Goal: Transaction & Acquisition: Purchase product/service

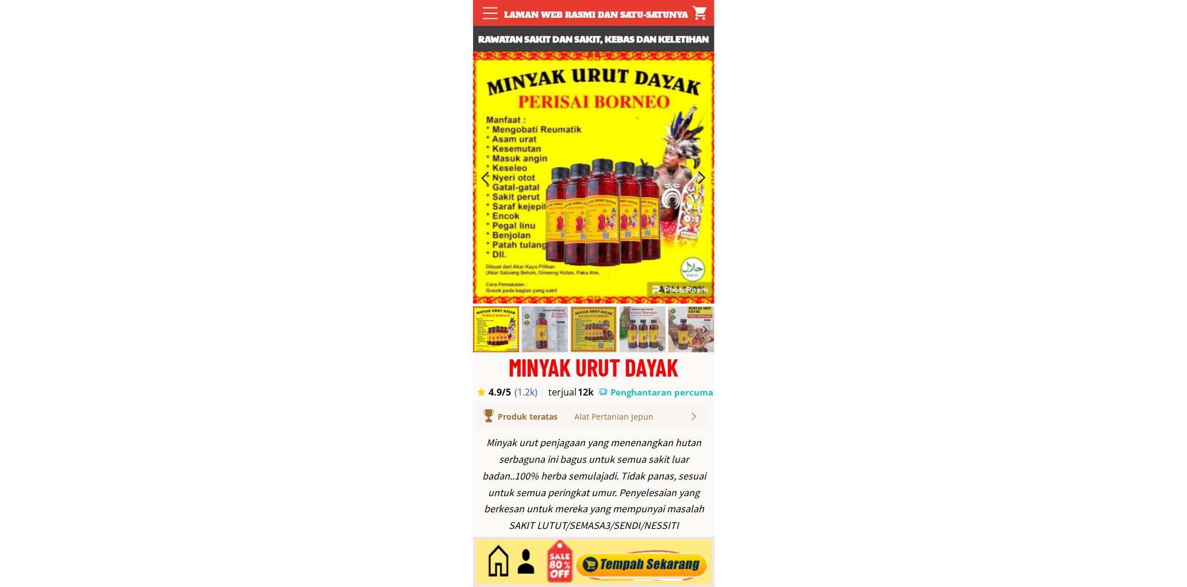
click at [682, 566] on div at bounding box center [641, 562] width 139 height 38
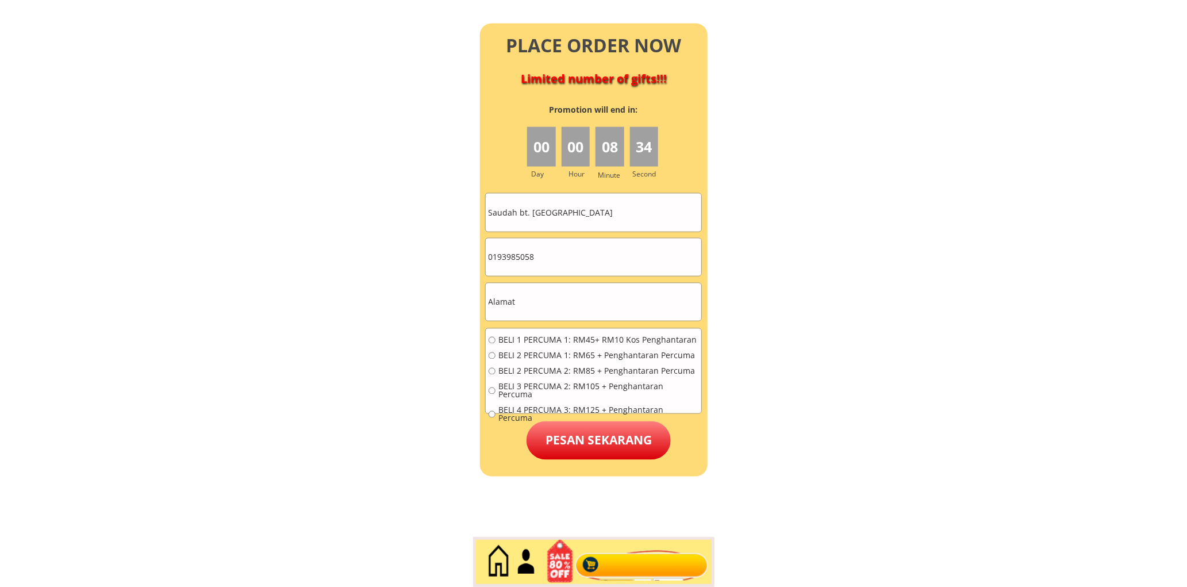
scroll to position [5094, 0]
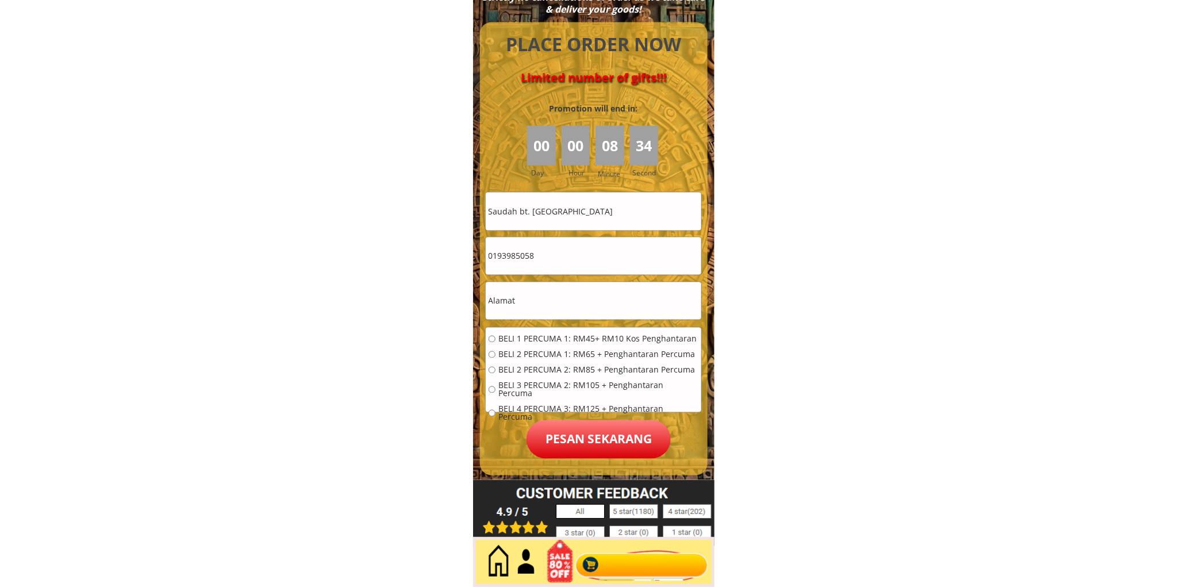
click at [569, 206] on input "Saudah bt. [GEOGRAPHIC_DATA]" at bounding box center [594, 211] width 216 height 37
paste input "IDRIS BIN SHAARI"
type input "IDRIS BIN SHAARI"
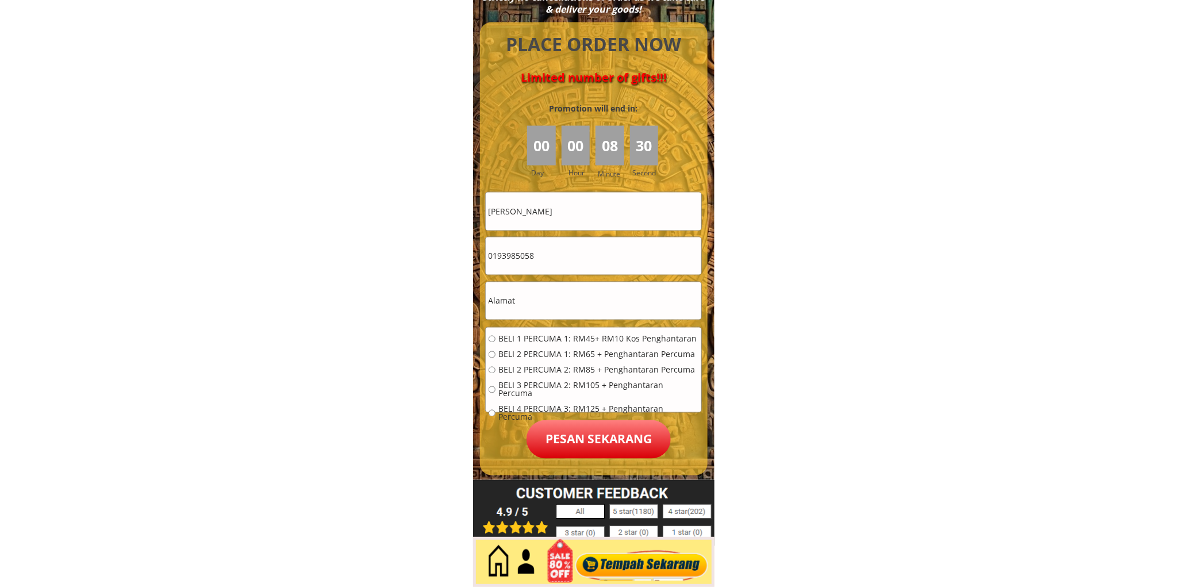
click at [551, 249] on input "0193985058" at bounding box center [594, 255] width 216 height 37
paste input "03858172"
type input "0103858172"
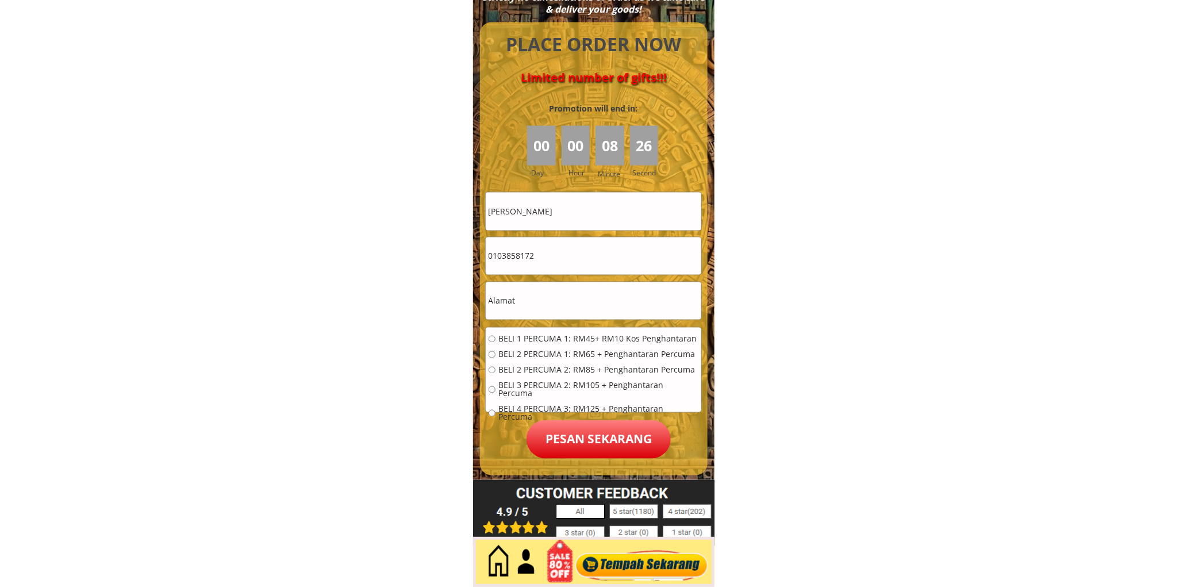
click at [594, 303] on input "text" at bounding box center [594, 300] width 216 height 37
click at [587, 293] on input "text" at bounding box center [594, 300] width 216 height 37
paste input "Petaling Jaya, 10, Malaysia"
type input "Petaling Jaya, 10, Malaysia"
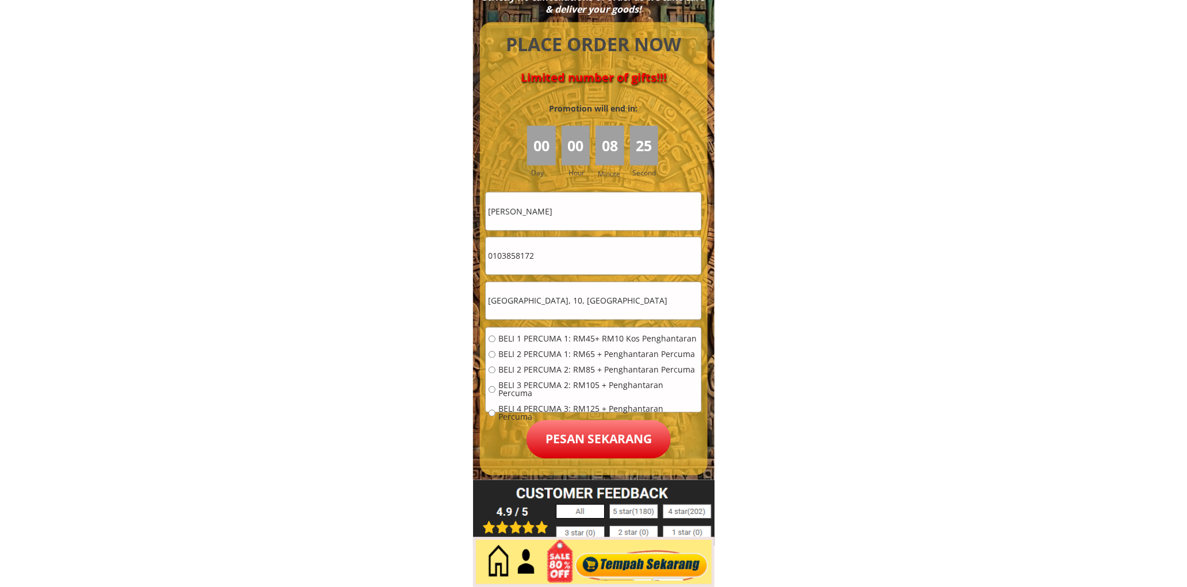
click at [562, 340] on span "BELI 1 PERCUMA 1: RM45+ RM10 Kos Penghantaran" at bounding box center [598, 339] width 200 height 8
radio input "true"
click at [587, 444] on p "Pesan sekarang" at bounding box center [598, 439] width 144 height 39
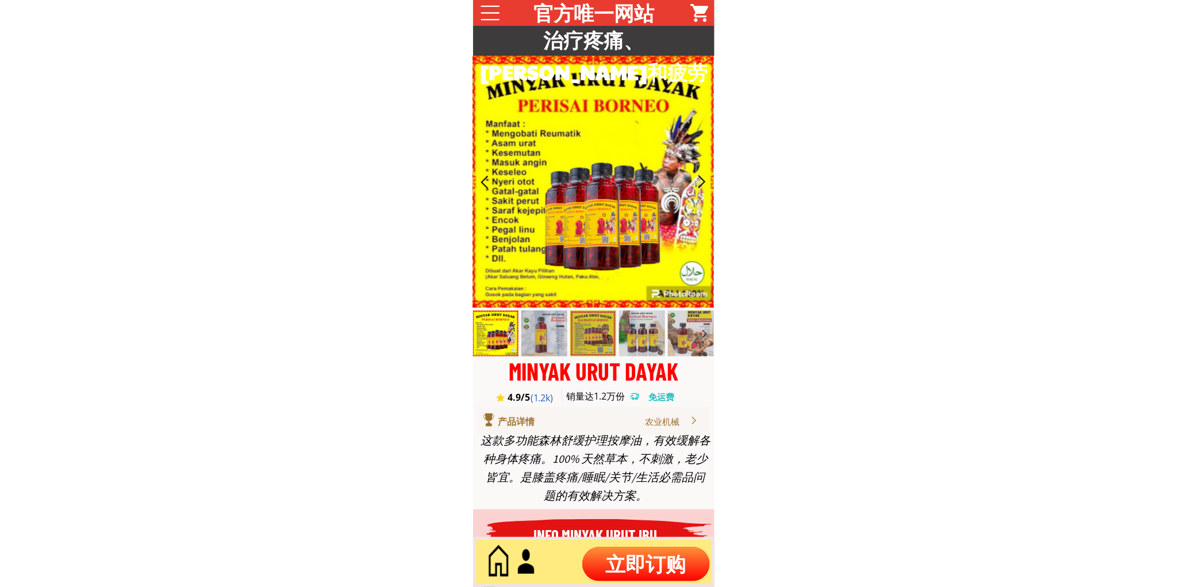
click at [661, 559] on p "立即订购" at bounding box center [646, 564] width 128 height 34
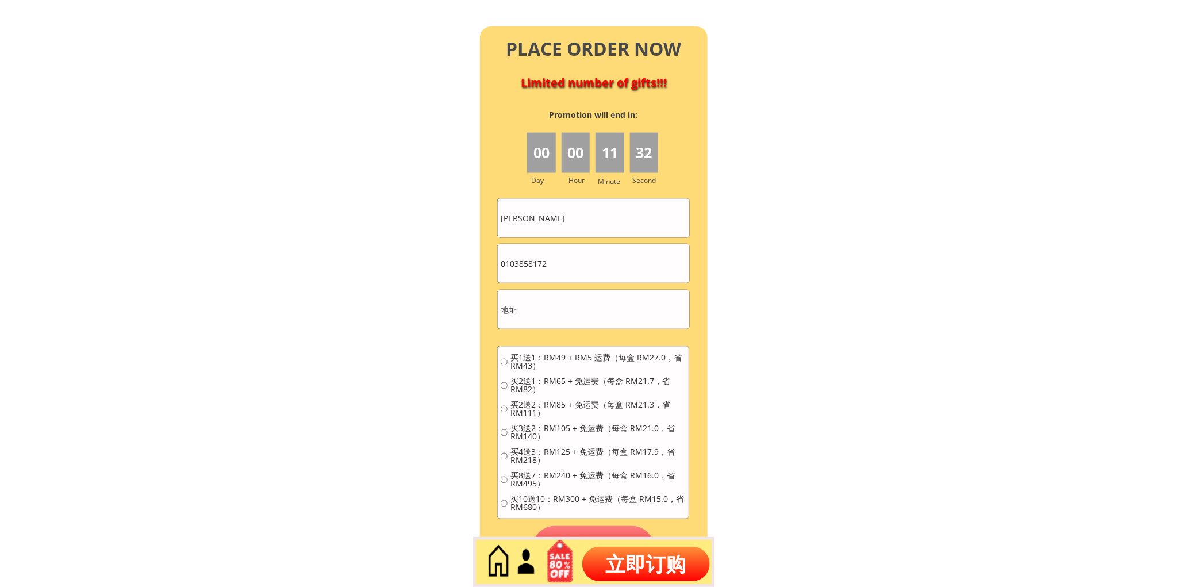
scroll to position [5022, 0]
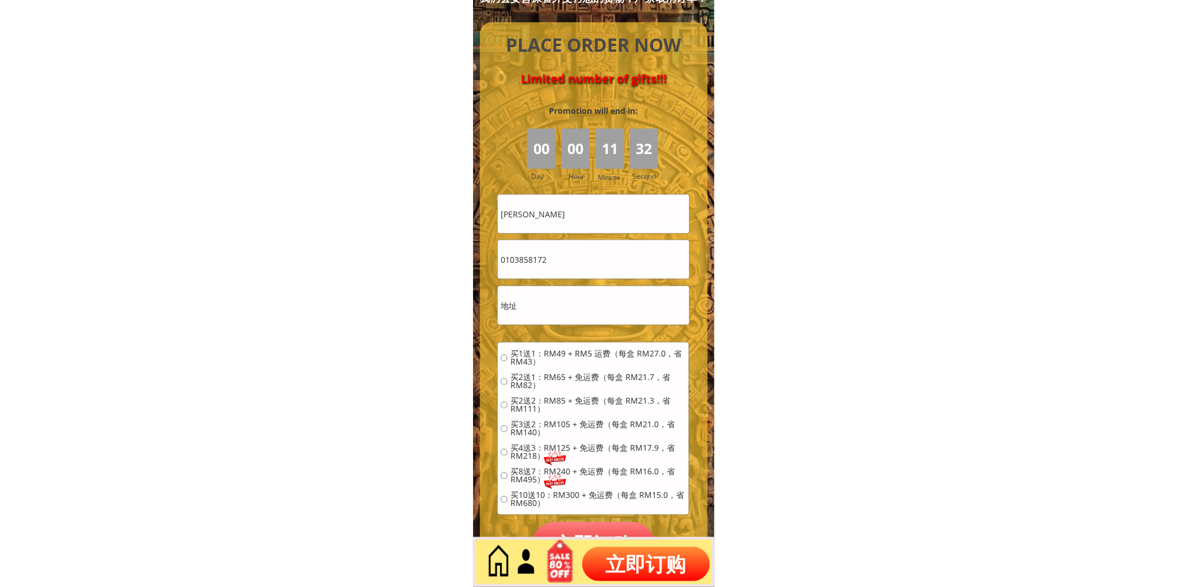
click at [559, 265] on input "0103858172" at bounding box center [593, 259] width 191 height 39
paste input "12338"
type input "0103123382"
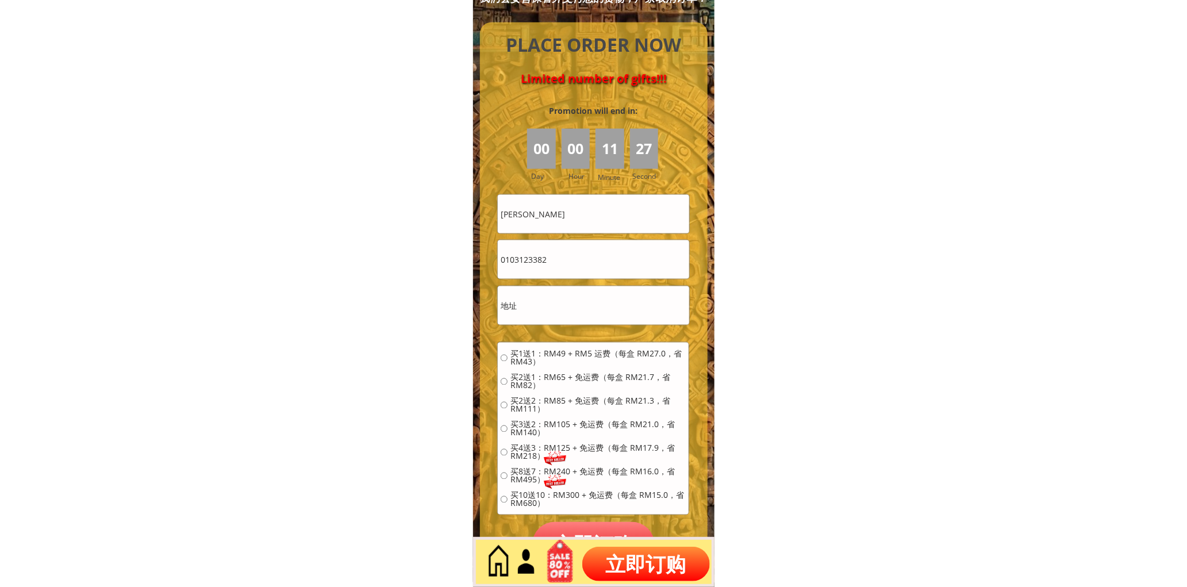
click at [626, 203] on input "IDRIS BIN SHAARI" at bounding box center [593, 214] width 191 height 39
paste input "Elton Teh"
type input "Elton Teh"
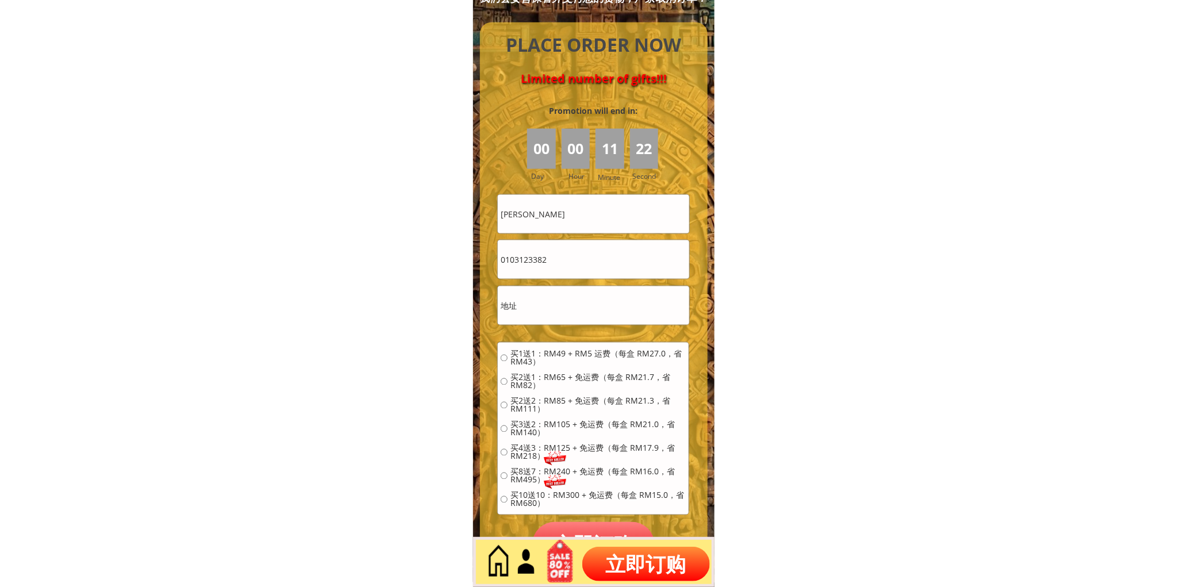
click at [604, 303] on input "text" at bounding box center [593, 305] width 191 height 39
paste input "51-1 Kampung Malabar"
type input "51-1 Kampung Malabar"
click at [581, 381] on span "买2送1：RM65 + 免运费（每盒 RM21.7，省 RM82）" at bounding box center [597, 382] width 175 height 16
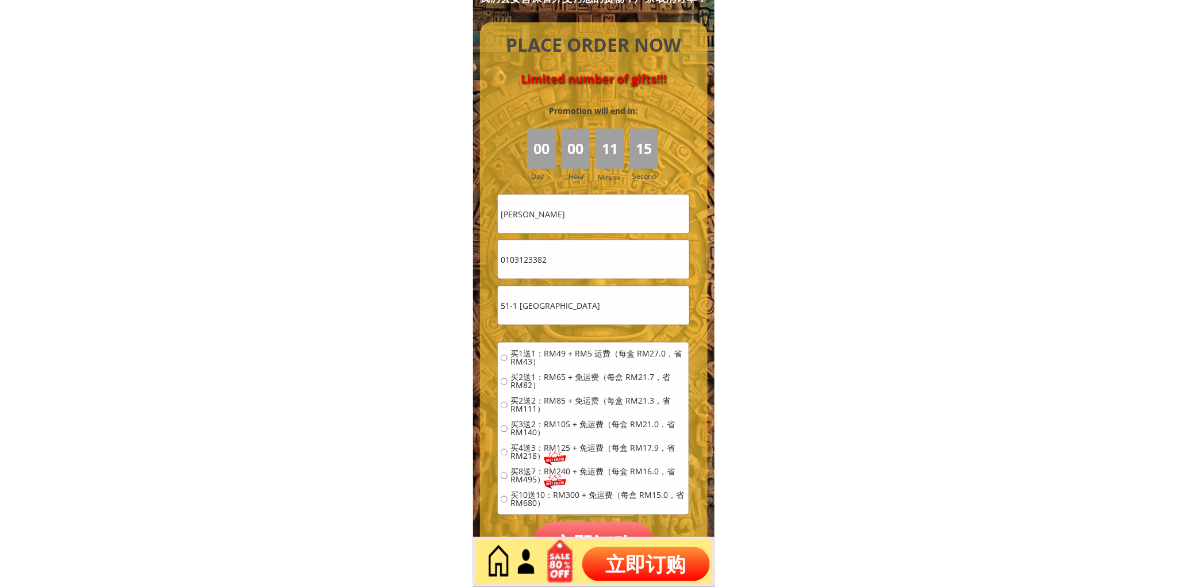
radio input "true"
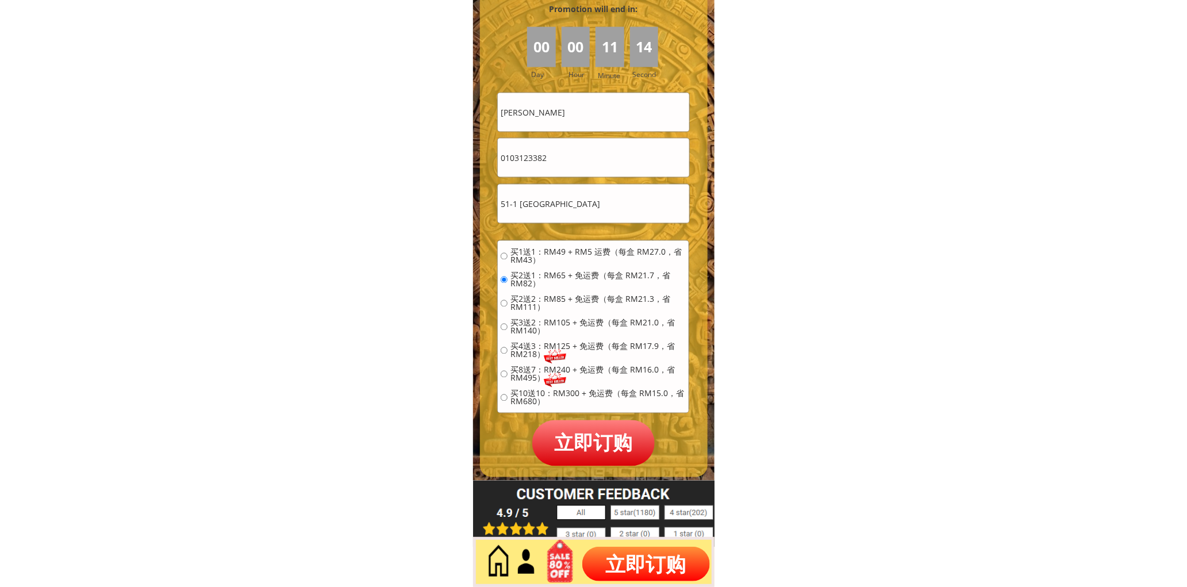
scroll to position [5129, 0]
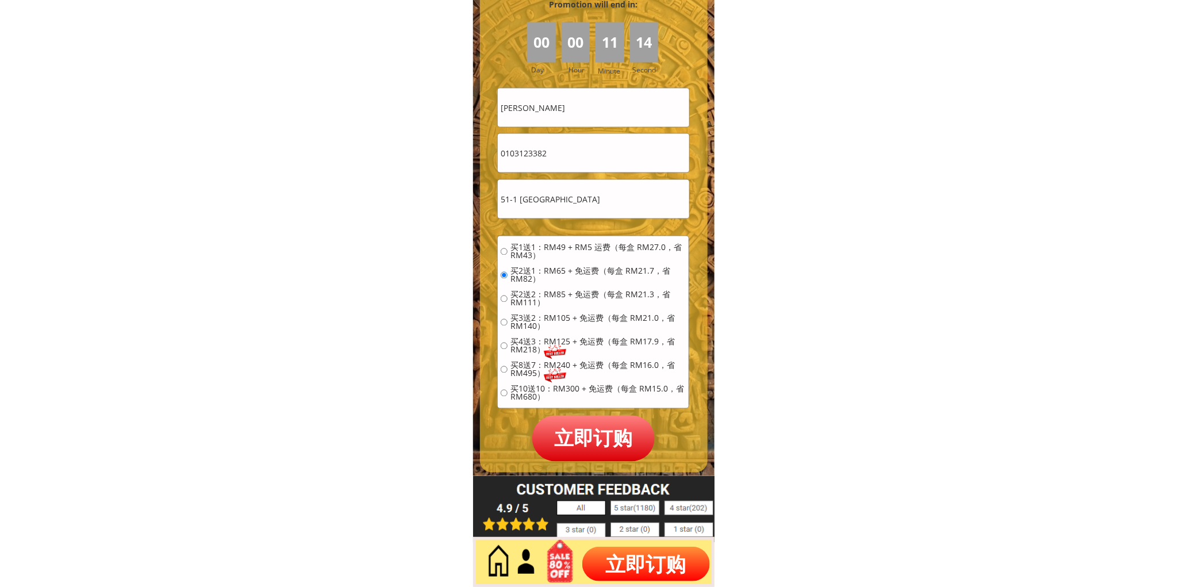
click at [596, 422] on p "立即订购" at bounding box center [593, 438] width 123 height 45
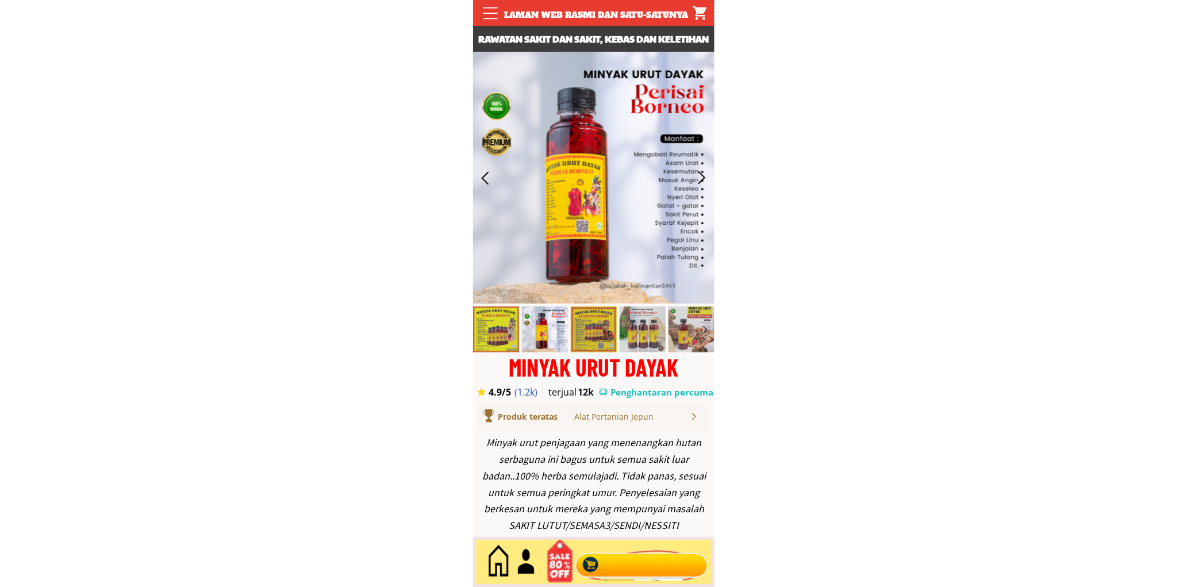
click at [649, 556] on div at bounding box center [641, 562] width 139 height 38
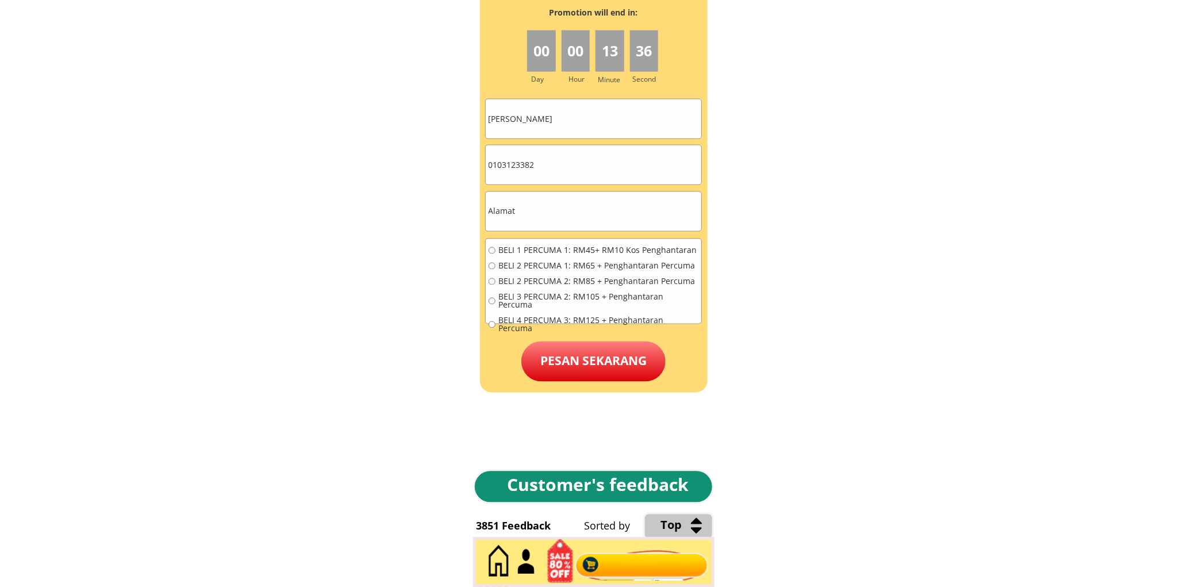
scroll to position [5199, 0]
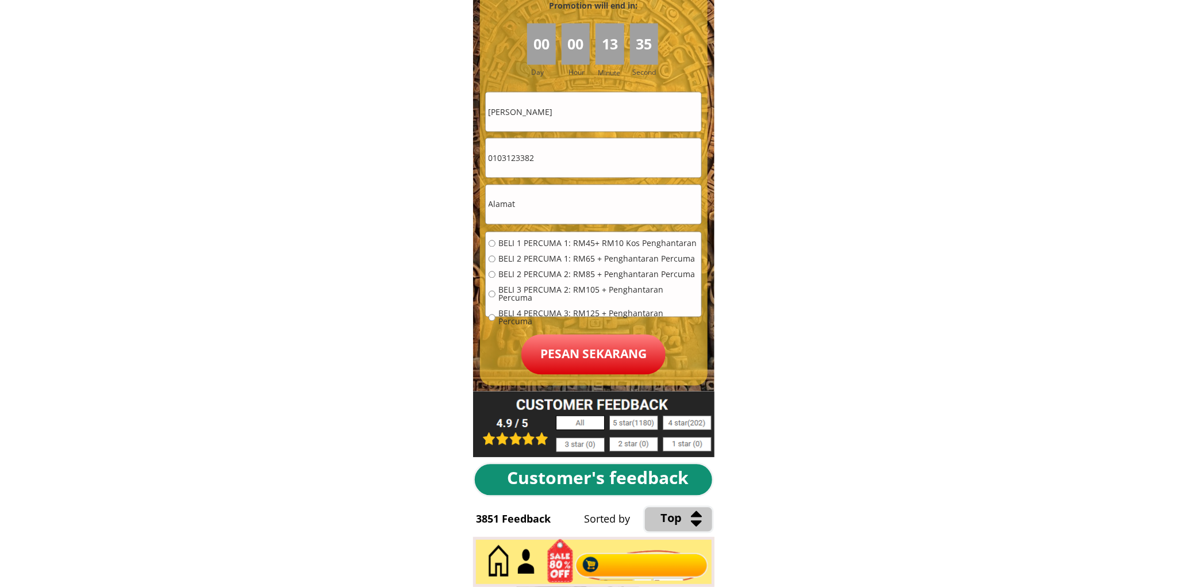
click at [578, 107] on input "Elton Teh" at bounding box center [594, 112] width 216 height 39
paste input "Adnan bin mohamad don"
type input "Adnan bin mohamad don"
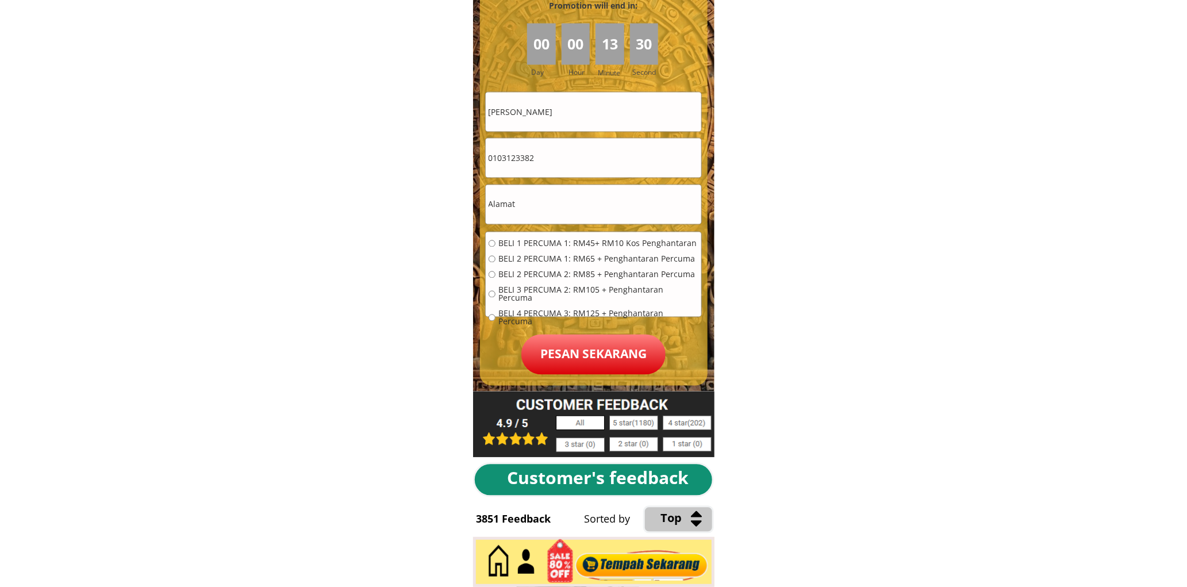
click at [513, 204] on input "text" at bounding box center [594, 204] width 216 height 39
paste input "215 Jln Kg Bindu"
type input "215 Jln Kg Bindu"
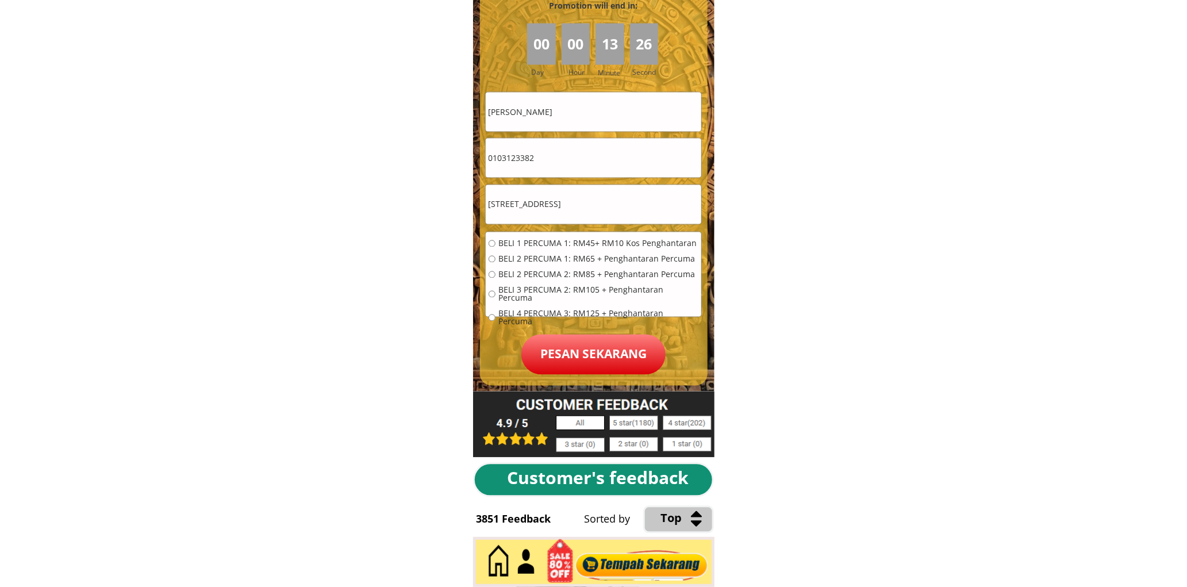
click at [573, 153] on input "0103123382" at bounding box center [594, 158] width 216 height 39
paste input "215 Jln Kg Bindu"
paste input "9-309 8583"
click at [519, 153] on input "019-309 8583" at bounding box center [594, 158] width 216 height 39
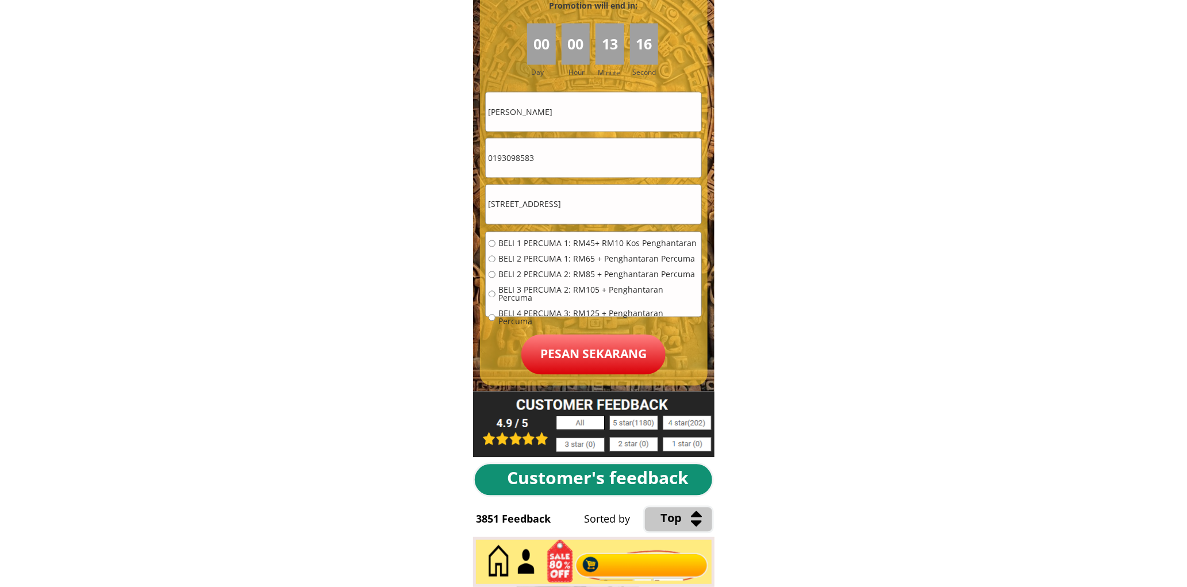
type input "0193098583"
click at [539, 245] on span "BELI 1 PERCUMA 1: RM45+ RM10 Kos Penghantaran" at bounding box center [598, 244] width 200 height 8
radio input "true"
click at [588, 357] on p "Pesan sekarang" at bounding box center [593, 355] width 144 height 40
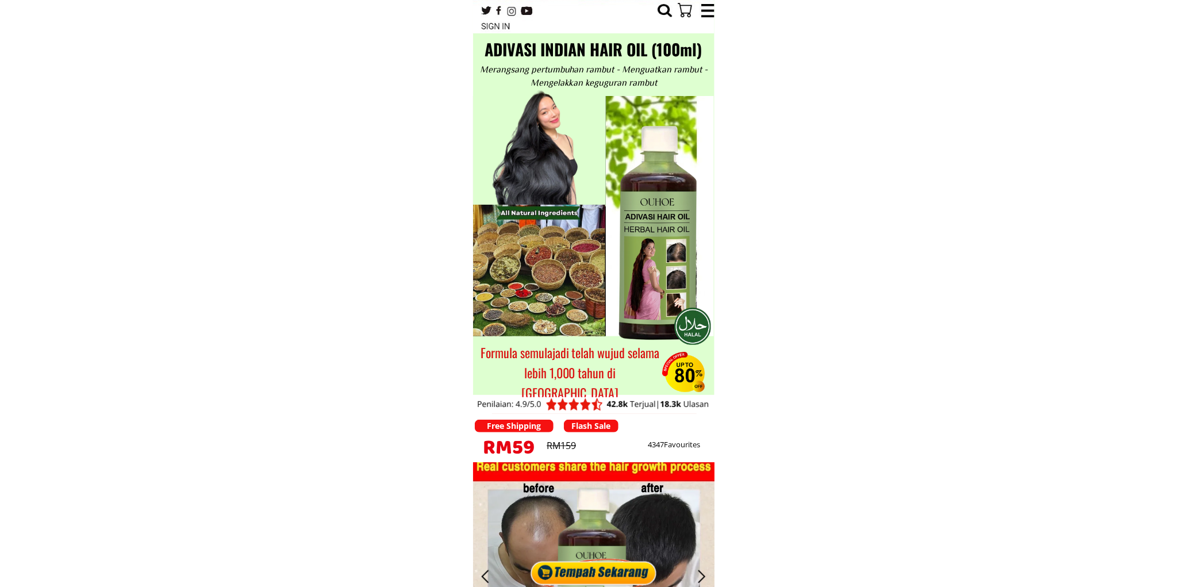
click at [619, 562] on div at bounding box center [594, 569] width 132 height 35
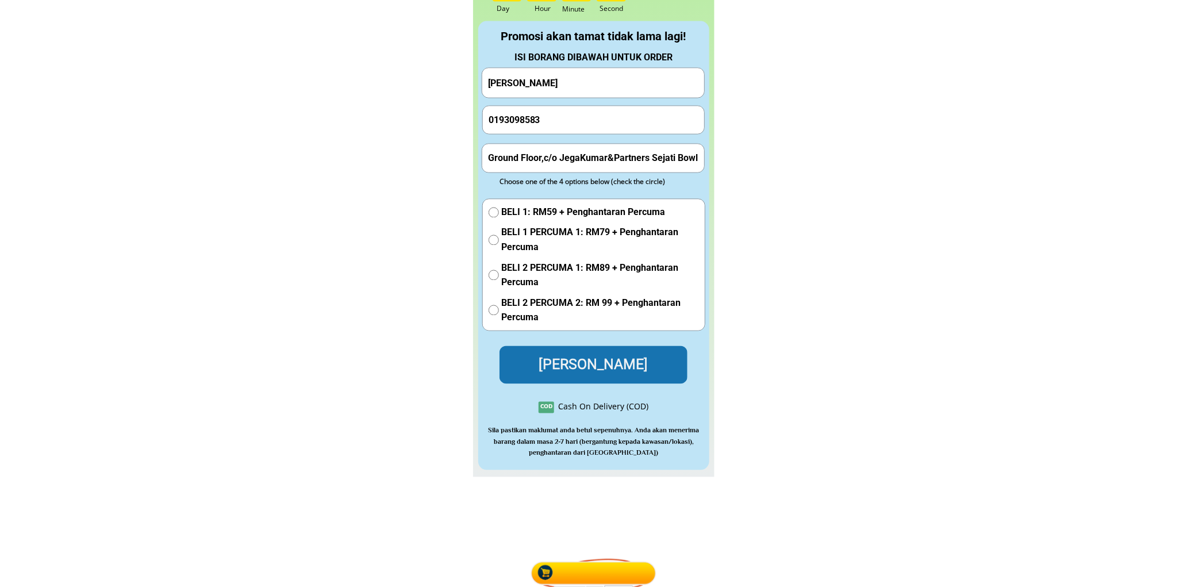
scroll to position [5200, 0]
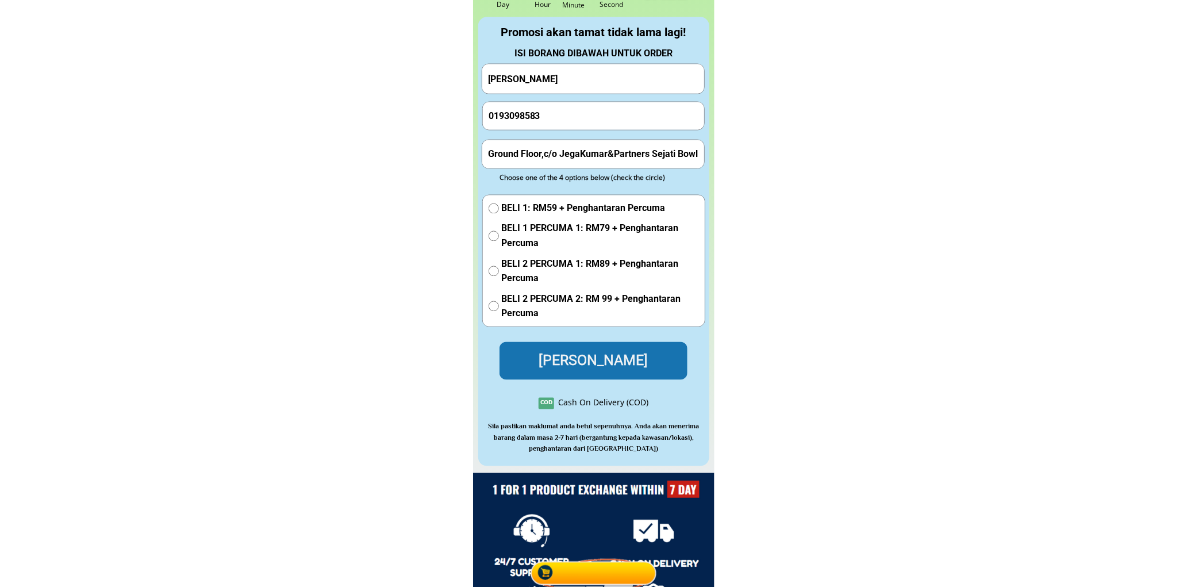
click at [649, 98] on form "Hantar Pesanan Adnan bin mohamad don 0193098583 Ground Floor,c/o JegaKumar&Part…" at bounding box center [594, 222] width 224 height 316
click at [637, 83] on input "Adnan bin mohamad don" at bounding box center [593, 78] width 216 height 29
paste input "MASRUR BIN KARSAN"
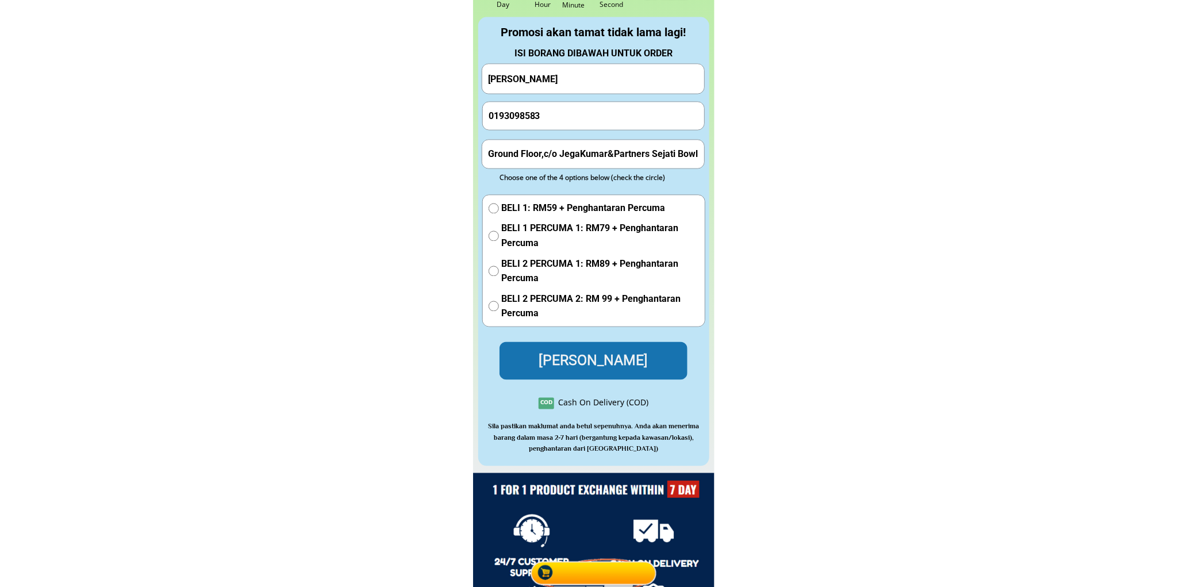
type input "MASRUR BIN KARSAN"
click at [549, 117] on input "0193098583" at bounding box center [594, 116] width 216 height 28
paste input "33588291"
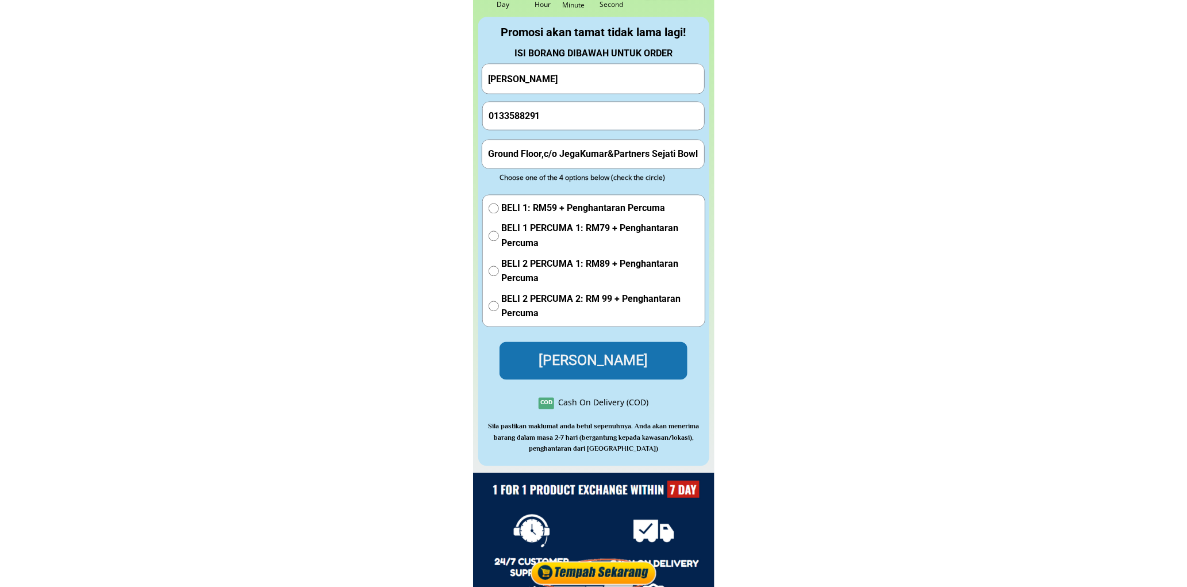
type input "0133588291"
click at [570, 151] on input "Ground Floor,c/o JegaKumar&Partners Sejati Bowlinng Crntreng" at bounding box center [593, 154] width 216 height 28
paste input "Kuala Lumpur"
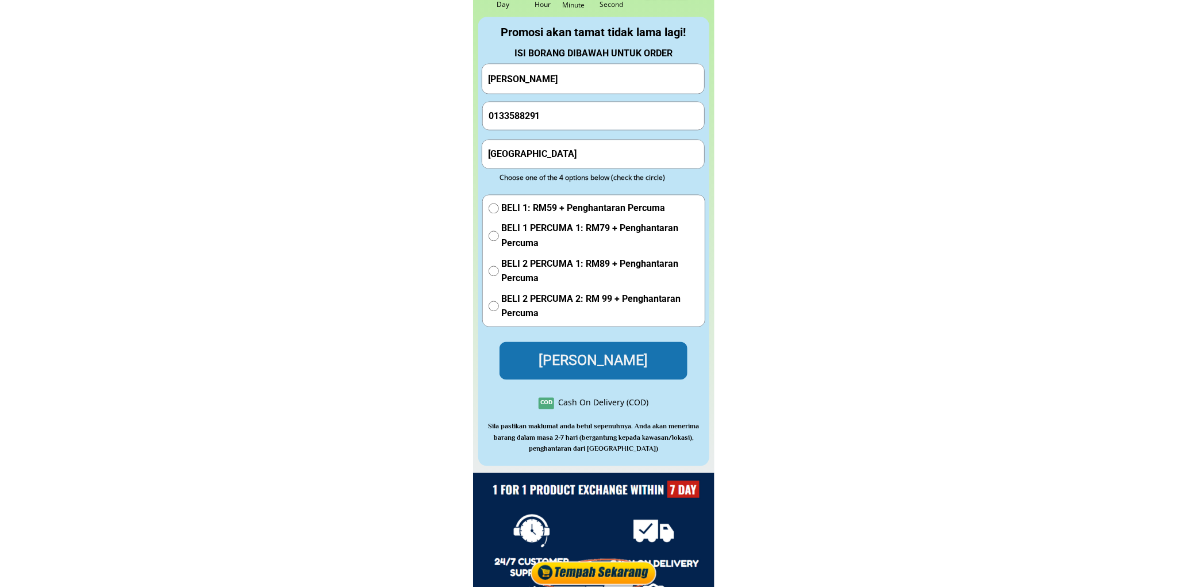
drag, startPoint x: 529, startPoint y: 155, endPoint x: 576, endPoint y: 153, distance: 47.2
click at [576, 153] on input "Kuala Lumpur" at bounding box center [593, 154] width 216 height 28
type input "Kuala Lum"
click at [529, 209] on span "BELI 1: RM59 + Penghantaran Percuma" at bounding box center [600, 208] width 197 height 15
radio input "true"
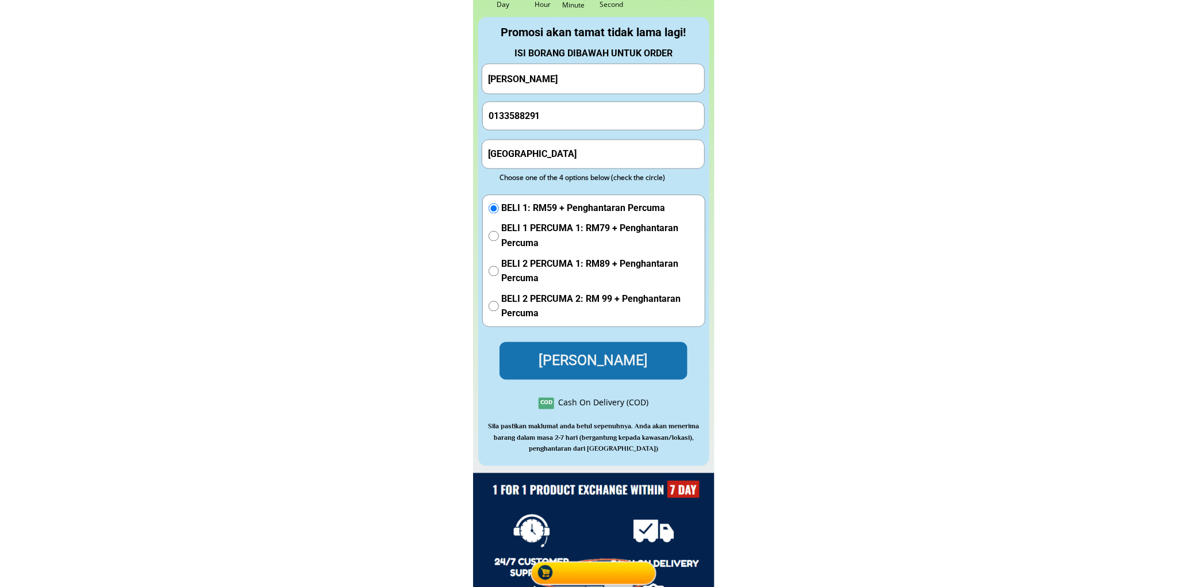
click at [577, 346] on p "Hantar Pesanan" at bounding box center [593, 360] width 203 height 41
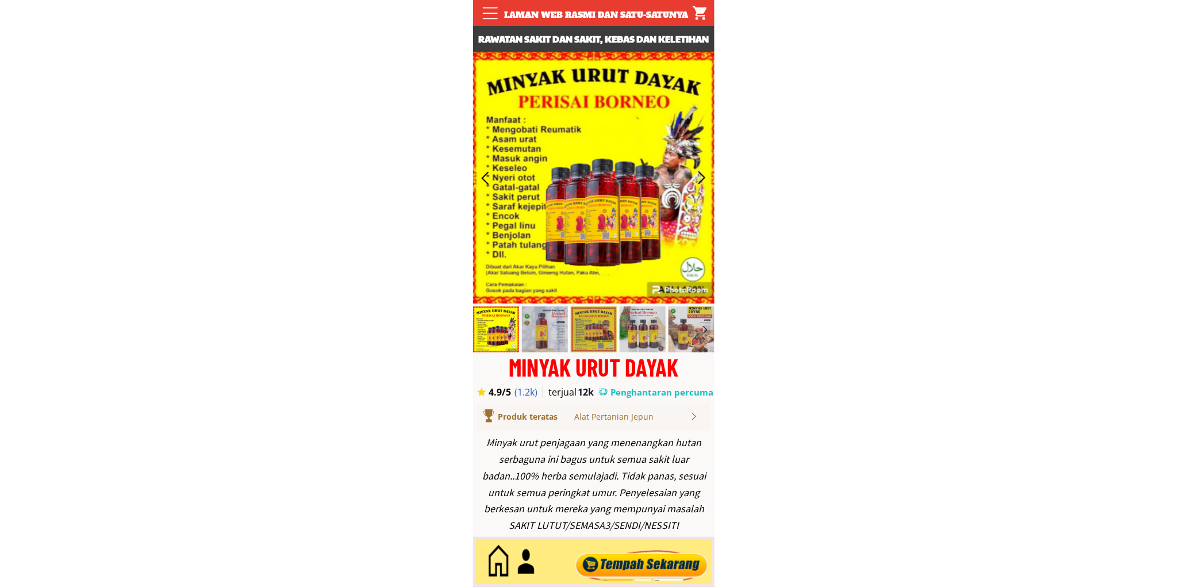
click at [649, 560] on div at bounding box center [641, 562] width 139 height 38
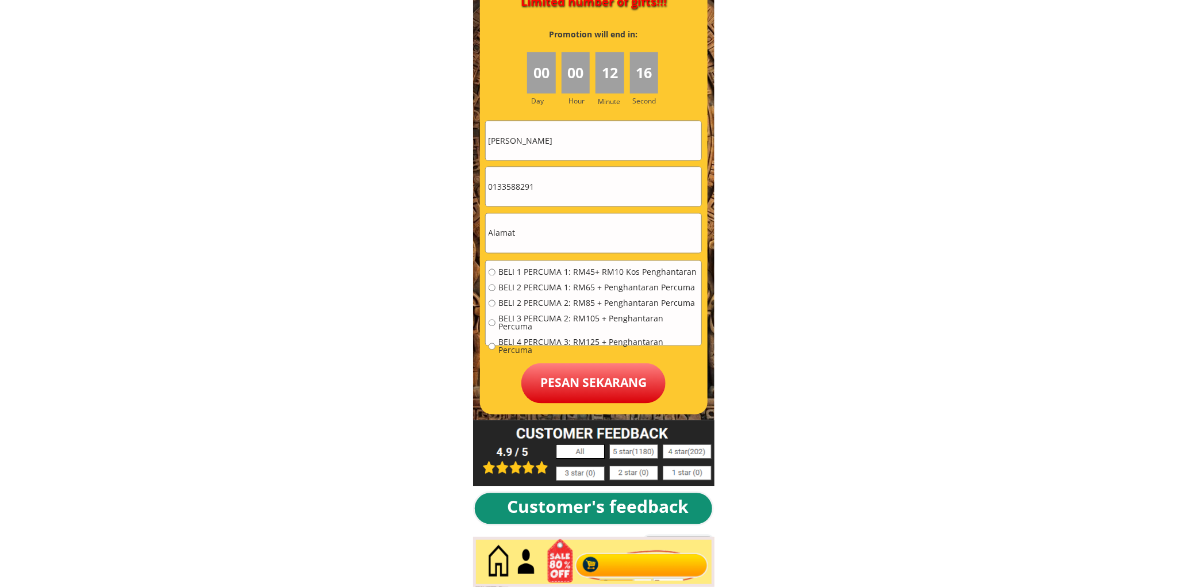
scroll to position [5199, 0]
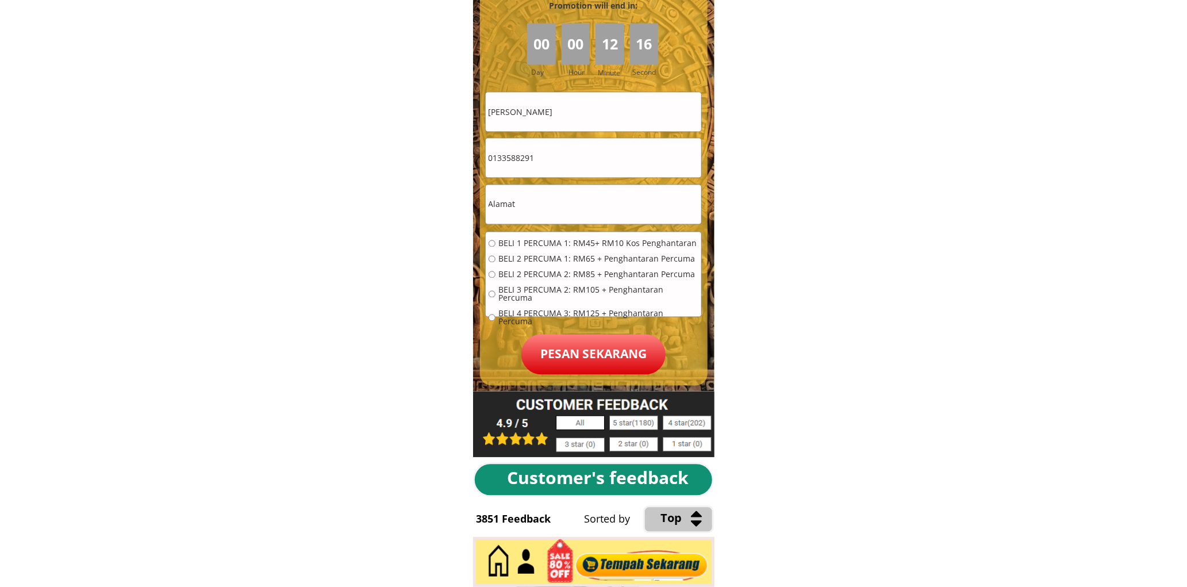
click at [556, 152] on input "0133588291" at bounding box center [594, 158] width 216 height 39
click at [559, 195] on input "text" at bounding box center [594, 204] width 216 height 39
paste input "01119802861"
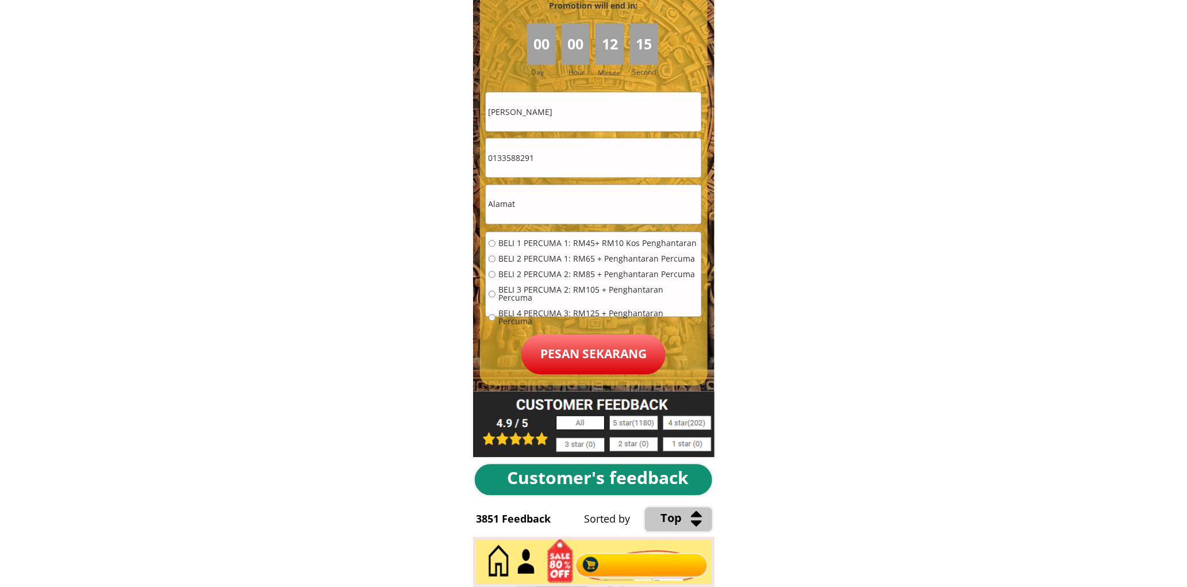
type input "01119802861"
click at [566, 159] on input "0133588291" at bounding box center [594, 158] width 216 height 39
paste input "11980286"
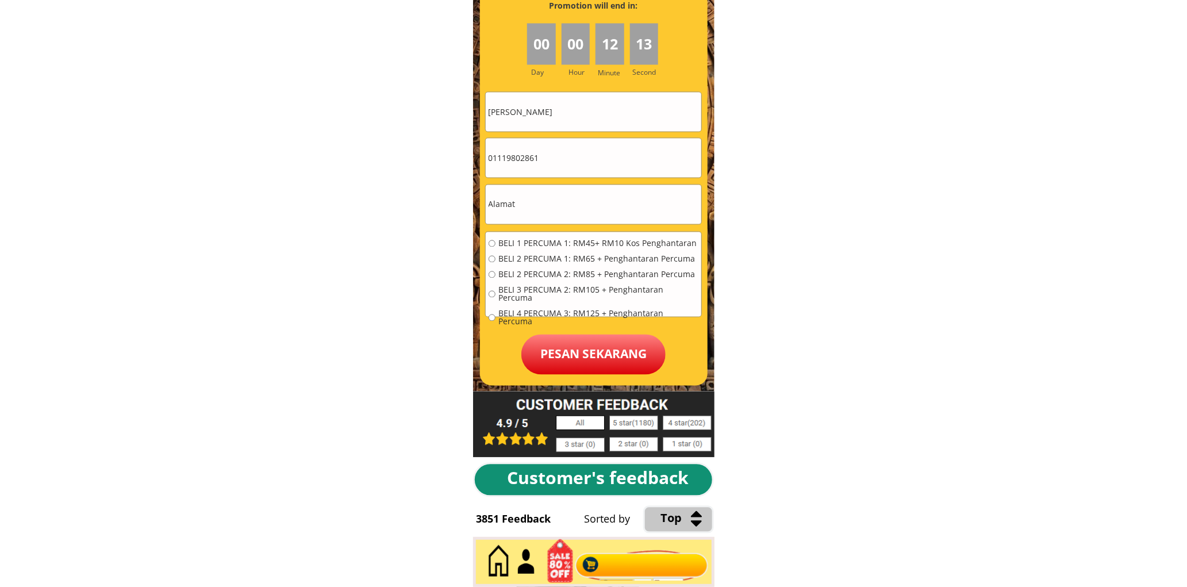
type input "01119802861"
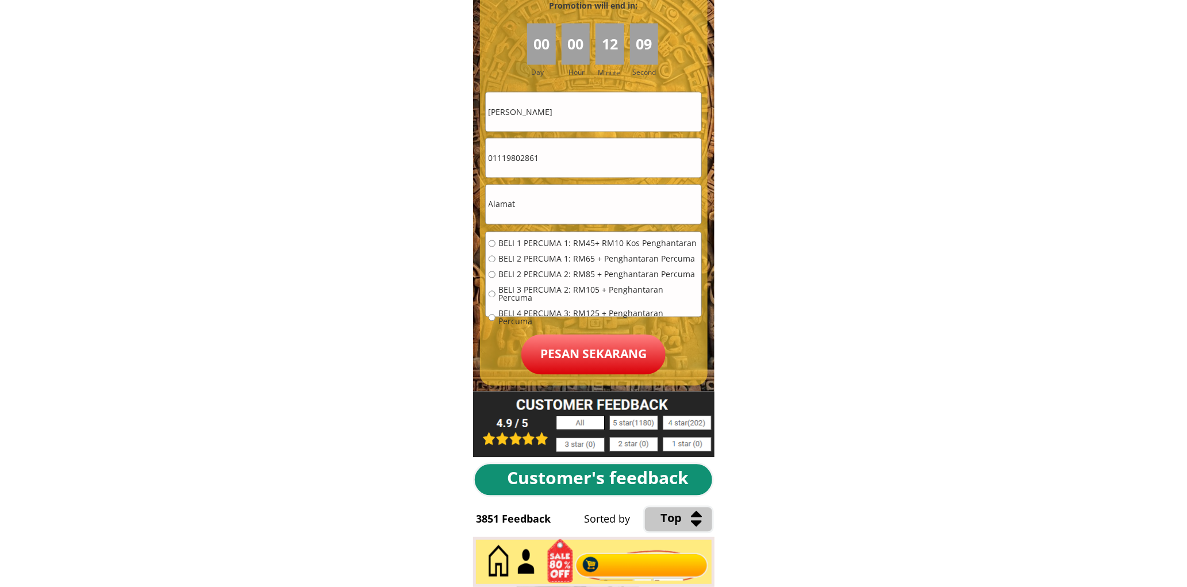
click at [582, 206] on input "text" at bounding box center [594, 204] width 216 height 39
click at [595, 112] on input "MASRUR BIN KARSAN" at bounding box center [594, 112] width 216 height 39
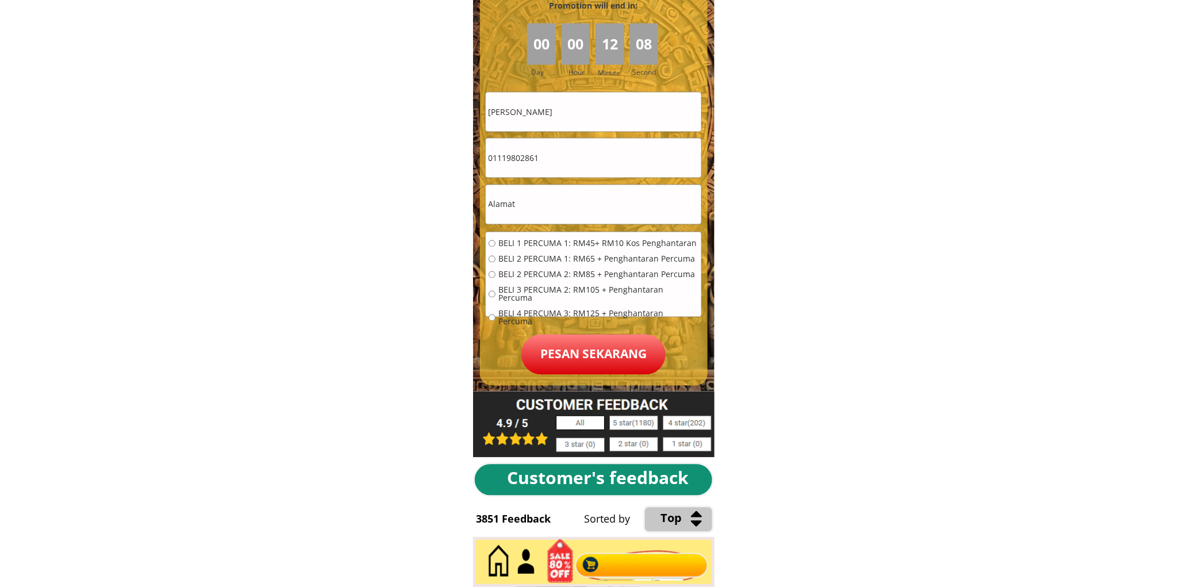
paste input "Karminah panantab"
type input "Karminah panantab"
click at [593, 210] on input "text" at bounding box center [594, 204] width 216 height 39
paste input "Kota Kinabalu, 12, Malaysia"
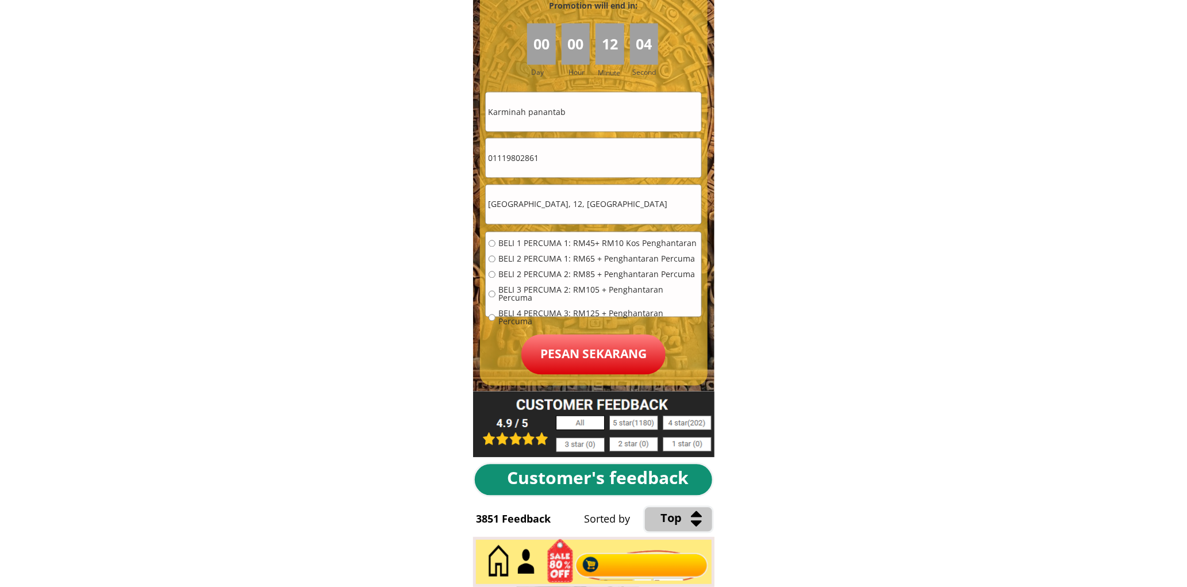
type input "Kota Kinabalu, 12, Malaysia"
click at [556, 241] on span "BELI 1 PERCUMA 1: RM45+ RM10 Kos Penghantaran" at bounding box center [598, 244] width 200 height 8
radio input "true"
click at [575, 347] on p "Pesan sekarang" at bounding box center [593, 355] width 144 height 40
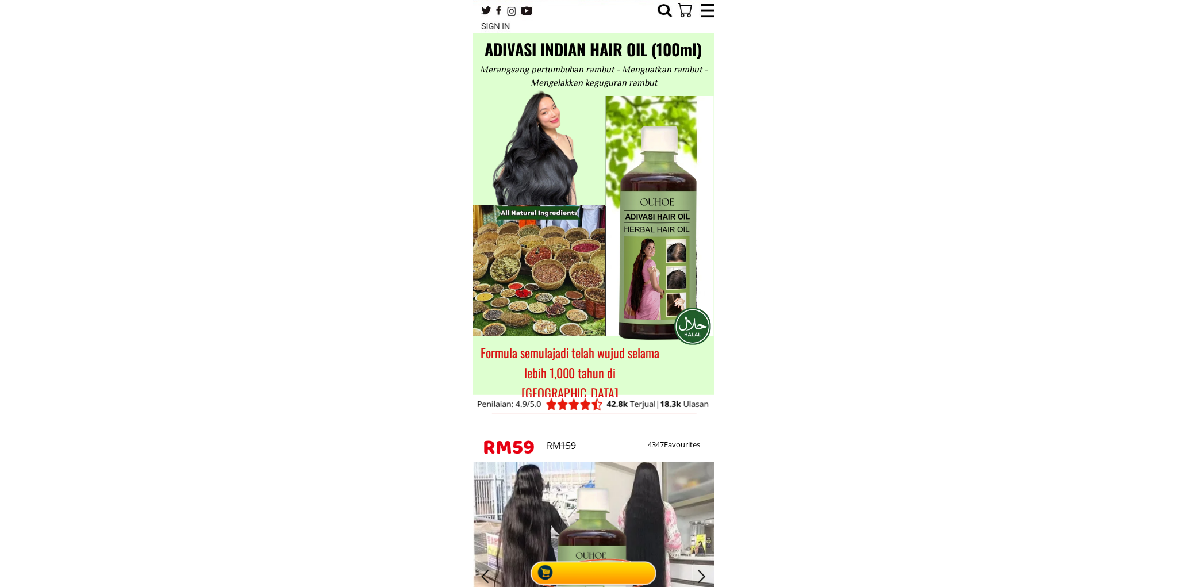
click at [602, 560] on div at bounding box center [594, 569] width 132 height 35
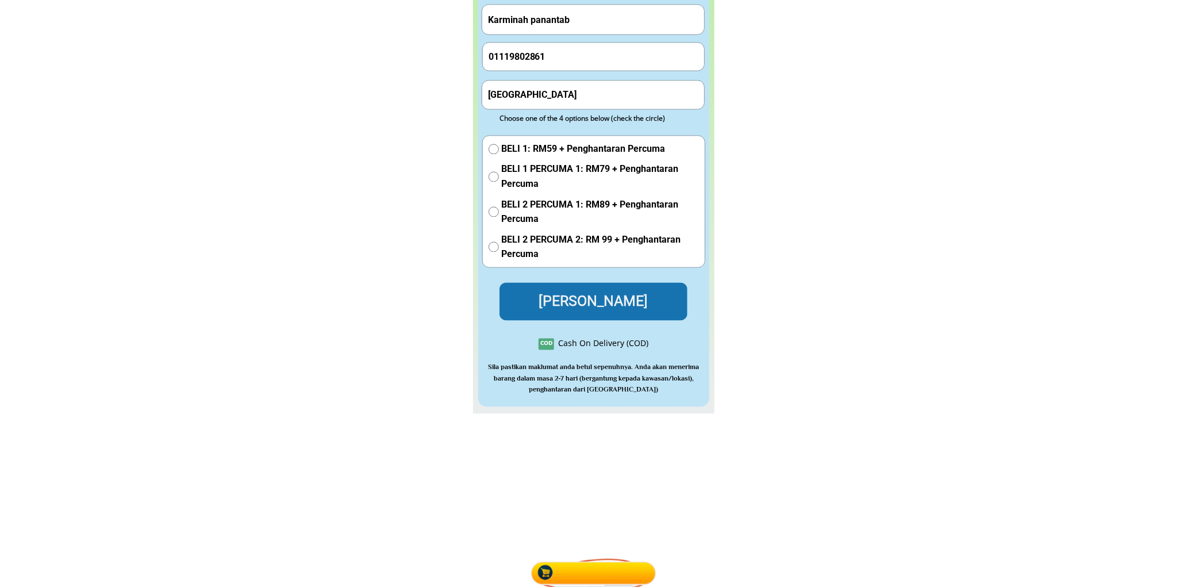
scroll to position [5094, 0]
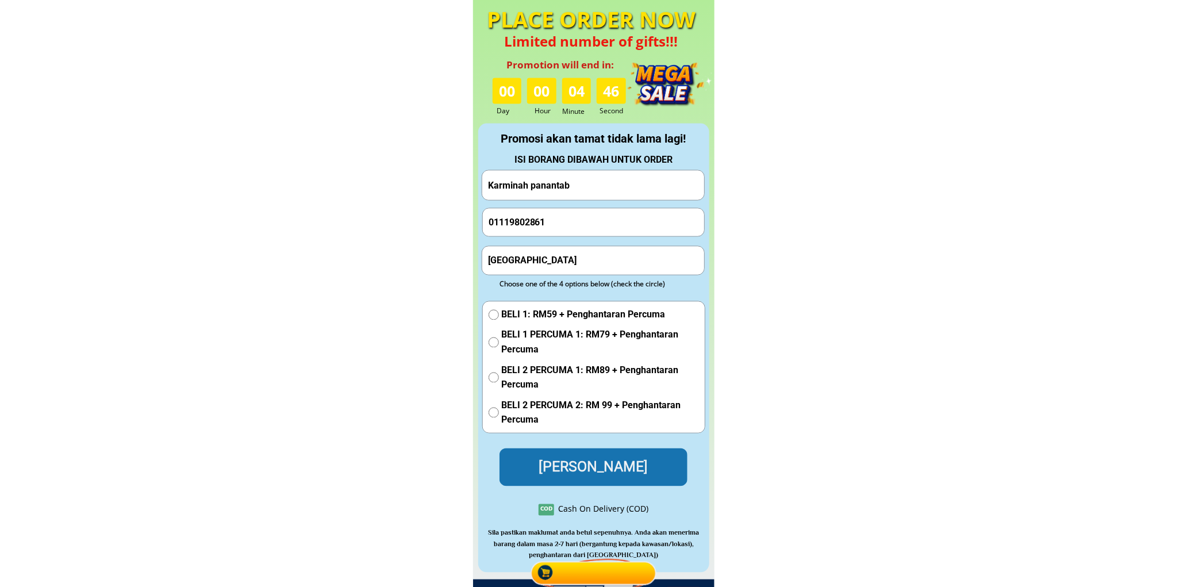
click at [571, 220] on input "01119802861" at bounding box center [594, 223] width 216 height 28
paste input "34947032"
type input "0134947032"
click at [581, 163] on div "ISI BORANG DIBAWAH UNTUK ORDER" at bounding box center [594, 159] width 230 height 15
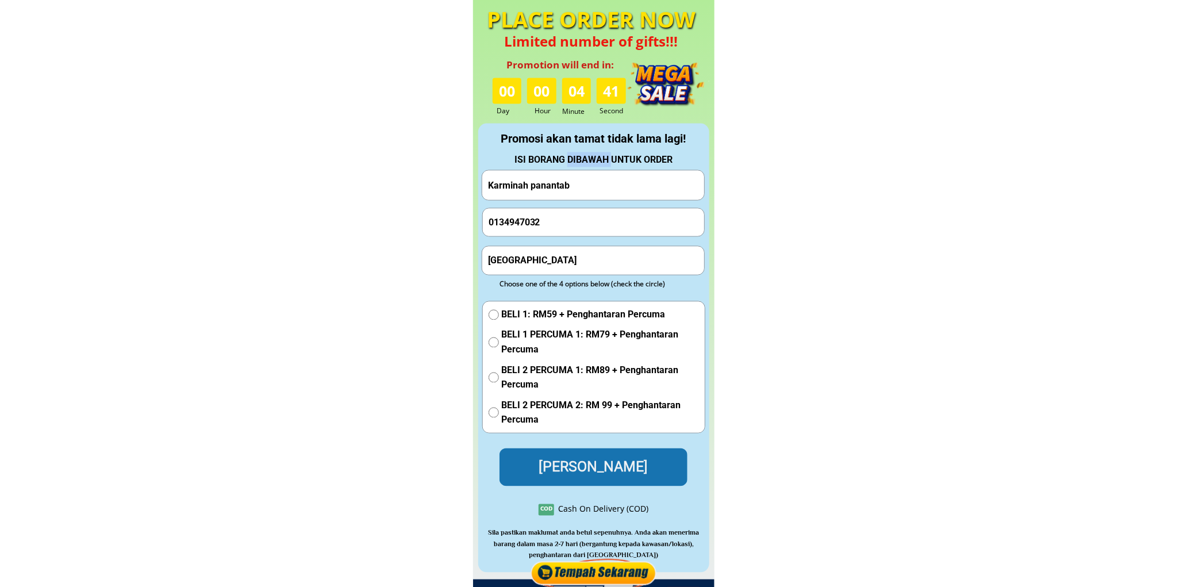
drag, startPoint x: 581, startPoint y: 163, endPoint x: 591, endPoint y: 183, distance: 22.1
click at [582, 168] on div "PLACE ORDER NOW Limited number of gifts!!! 00 00 04 41 Promotion will end in: D…" at bounding box center [593, 289] width 241 height 579
click at [591, 183] on input "Karminah panantab" at bounding box center [593, 185] width 216 height 29
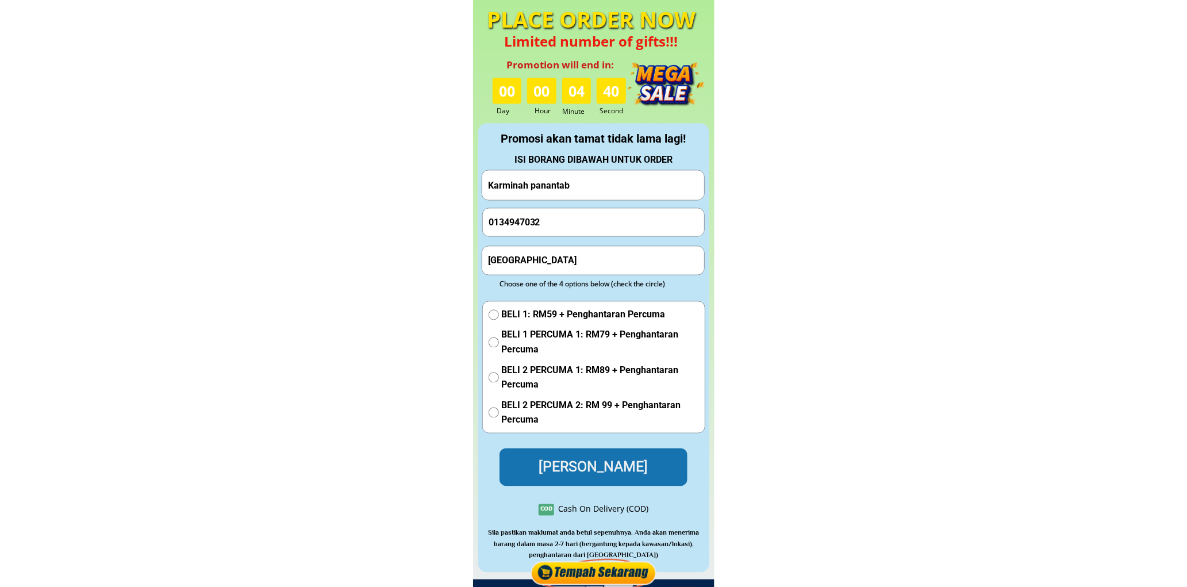
paste input "[PERSON_NAME]. B. [PERSON_NAME]"
type input "[PERSON_NAME]. B. [PERSON_NAME]"
click at [560, 252] on input "[GEOGRAPHIC_DATA]" at bounding box center [593, 261] width 216 height 28
click at [560, 253] on input "[GEOGRAPHIC_DATA]" at bounding box center [593, 261] width 216 height 28
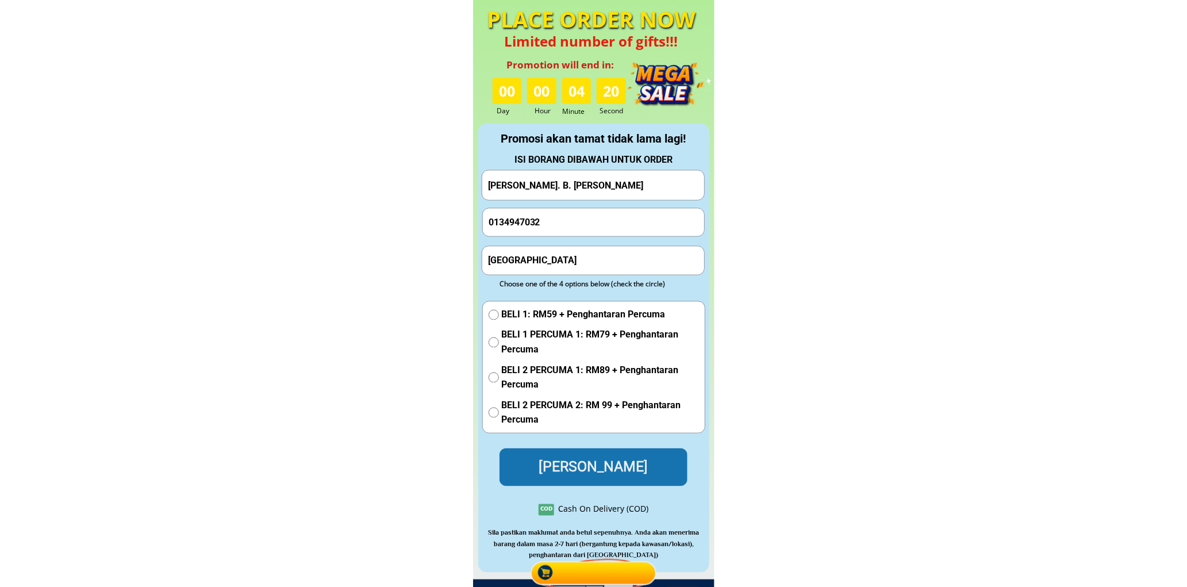
paste input "73kgpdgkunyit33300erikpetak"
click at [562, 272] on input "Kuala 73kgpdgkunyit33300erikpetak" at bounding box center [593, 261] width 216 height 28
paste input "text"
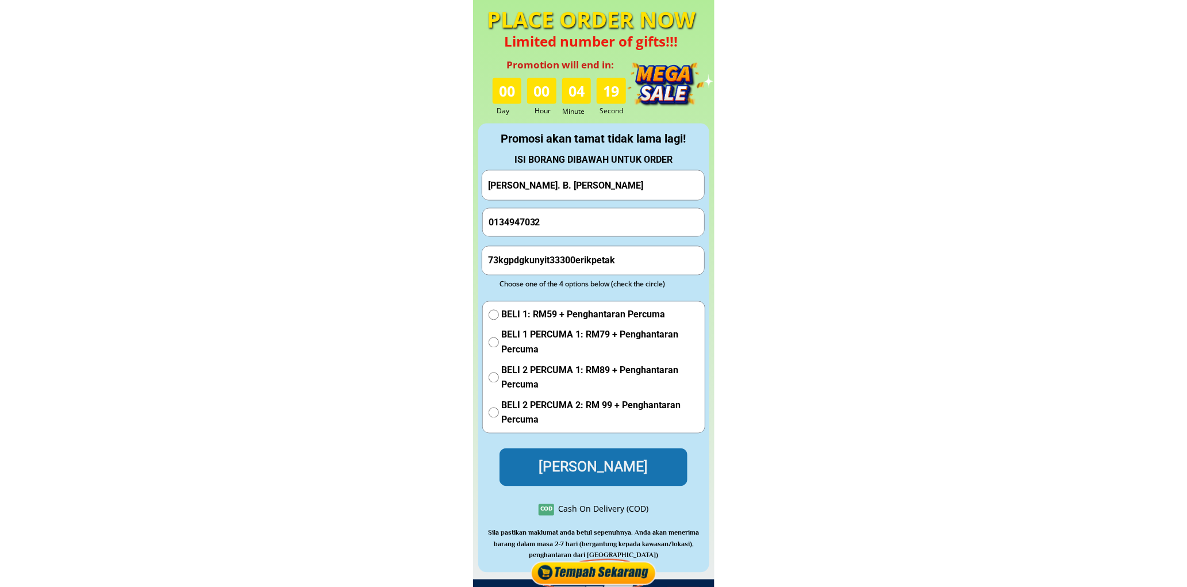
type input "73kgpdgkunyit33300erikpetak"
click at [543, 310] on span "BELI 1: RM59 + Penghantaran Percuma" at bounding box center [600, 315] width 197 height 15
radio input "true"
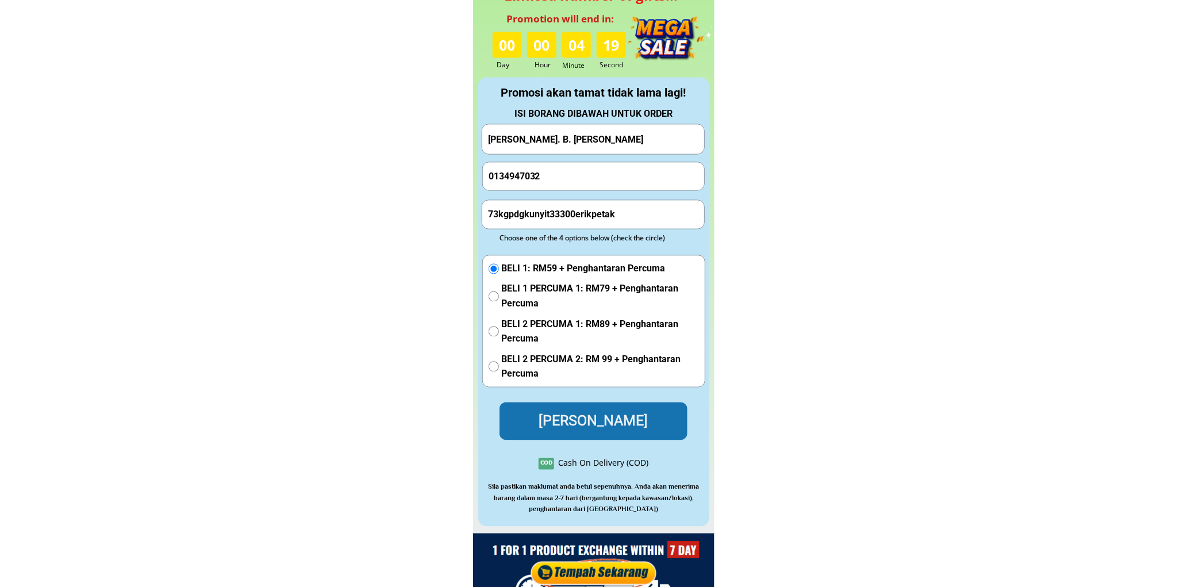
scroll to position [5307, 0]
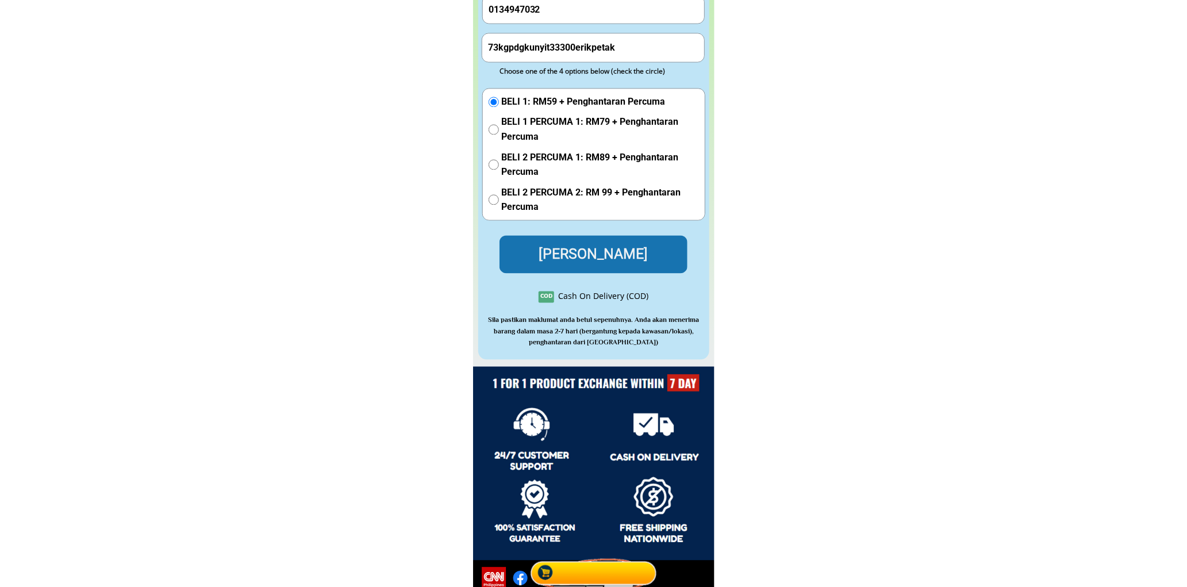
click at [578, 251] on p "Hantar Pesanan" at bounding box center [593, 254] width 193 height 39
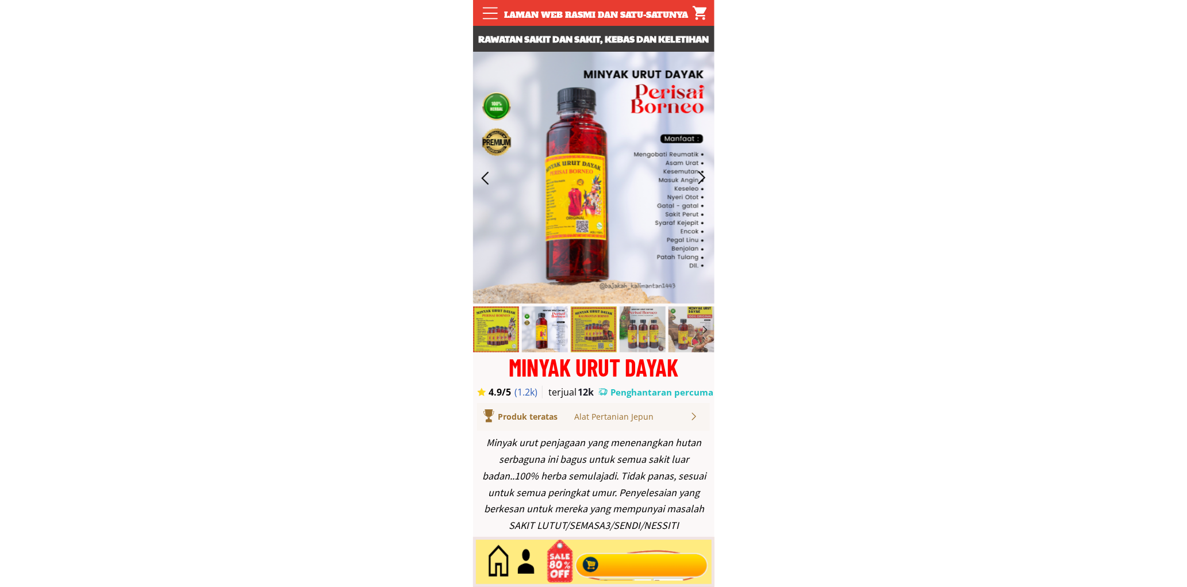
click at [635, 549] on div at bounding box center [641, 562] width 139 height 38
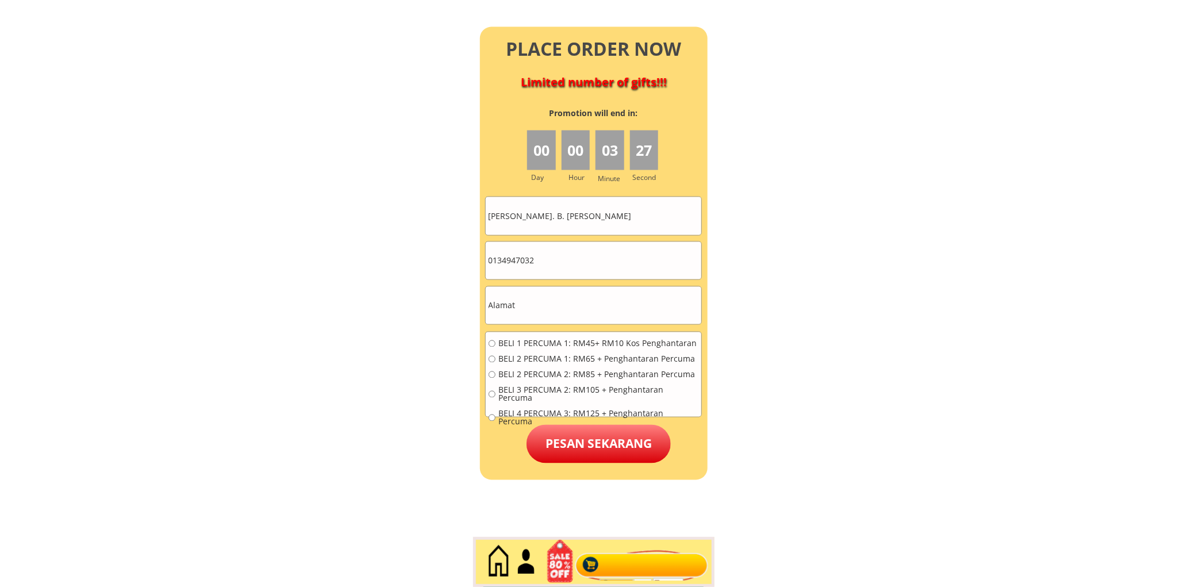
scroll to position [5094, 0]
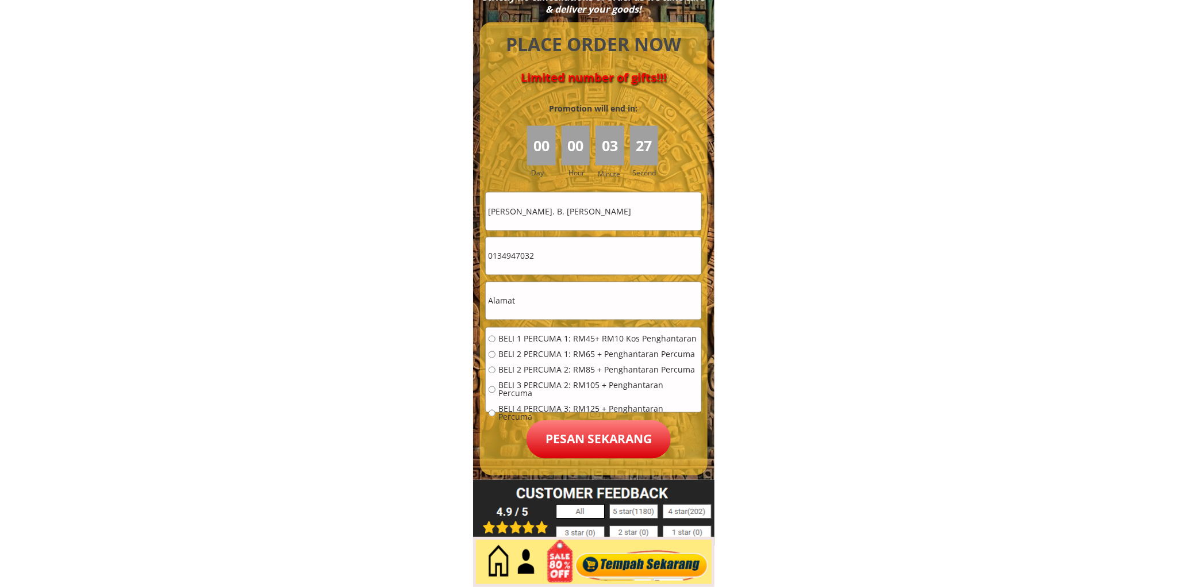
click at [552, 225] on input "[PERSON_NAME]. B. [PERSON_NAME]" at bounding box center [594, 211] width 216 height 37
paste input "[PERSON_NAME].juis"
type input "[PERSON_NAME].juis"
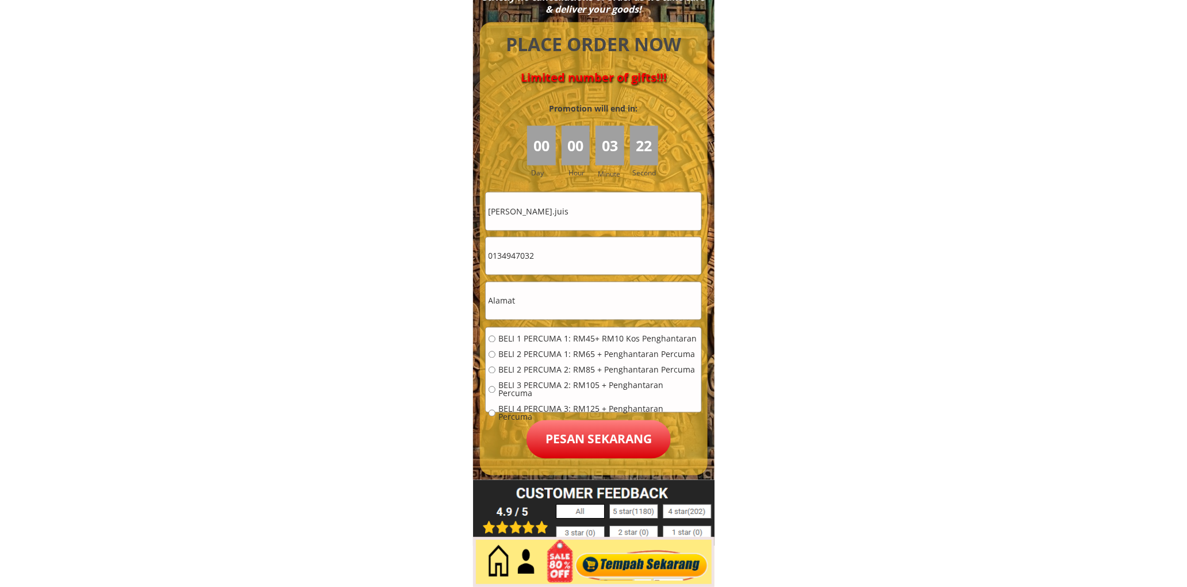
click at [599, 246] on input "0134947032" at bounding box center [594, 255] width 216 height 37
paste input "281.kpg.serpan.ulu.94600.asajaya.swk"
type input "281.kpg.serpan.ulu.94600.asajaya.swk"
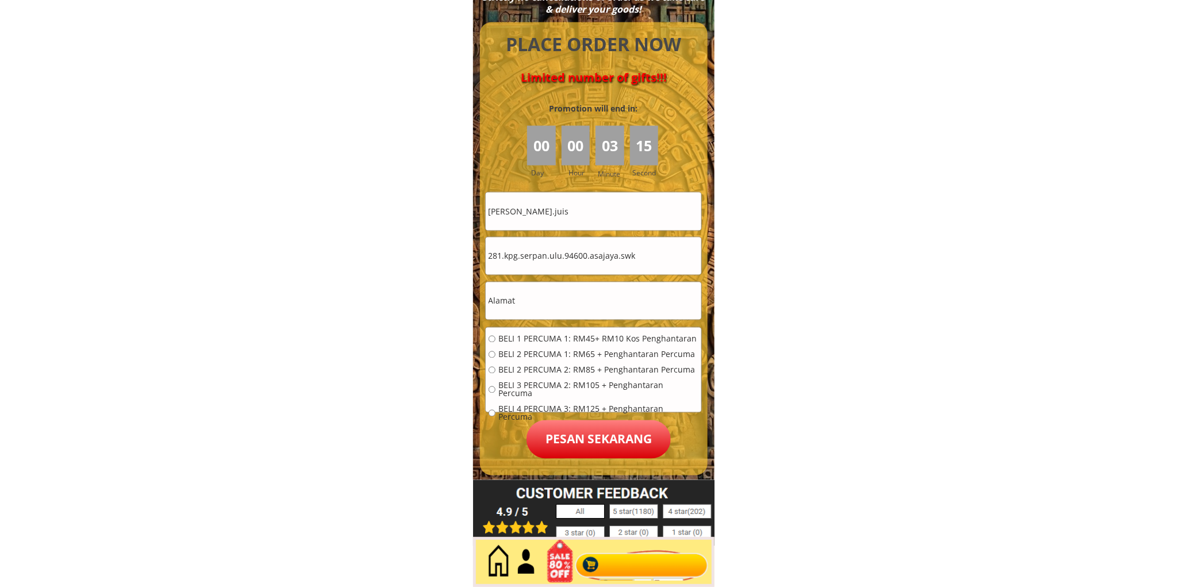
click at [564, 291] on input "text" at bounding box center [594, 300] width 216 height 37
paste input "011.21874341"
type input "011.21874341"
drag, startPoint x: 567, startPoint y: 297, endPoint x: 437, endPoint y: 299, distance: 129.9
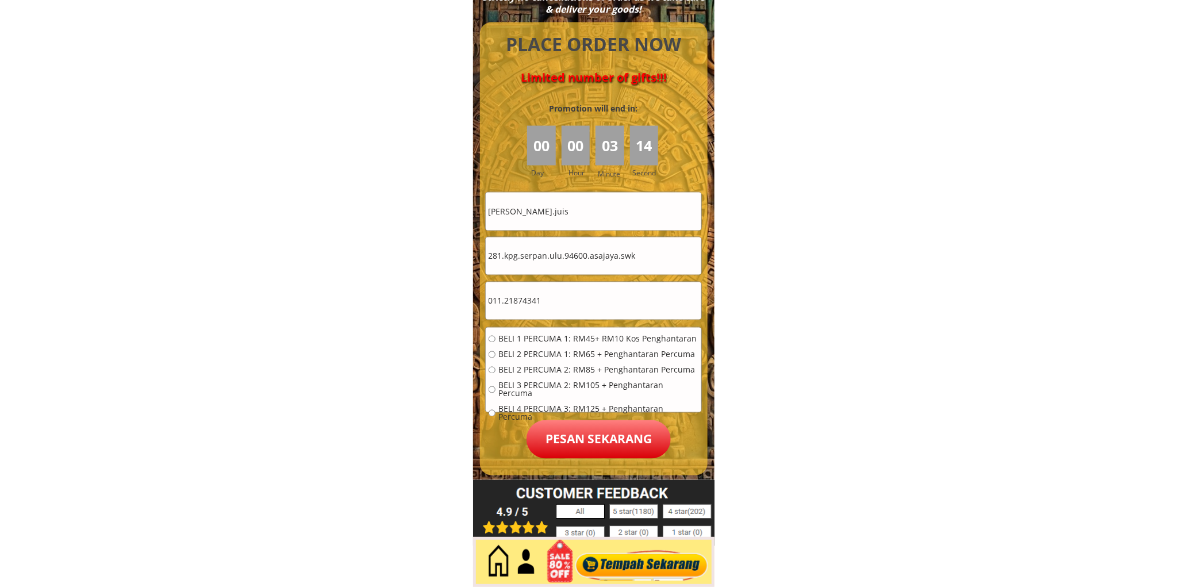
click at [686, 257] on input "281.kpg.serpan.ulu.94600.asajaya.swk" at bounding box center [594, 255] width 216 height 37
paste input "011.21874341"
drag, startPoint x: 632, startPoint y: 262, endPoint x: 364, endPoint y: 256, distance: 267.9
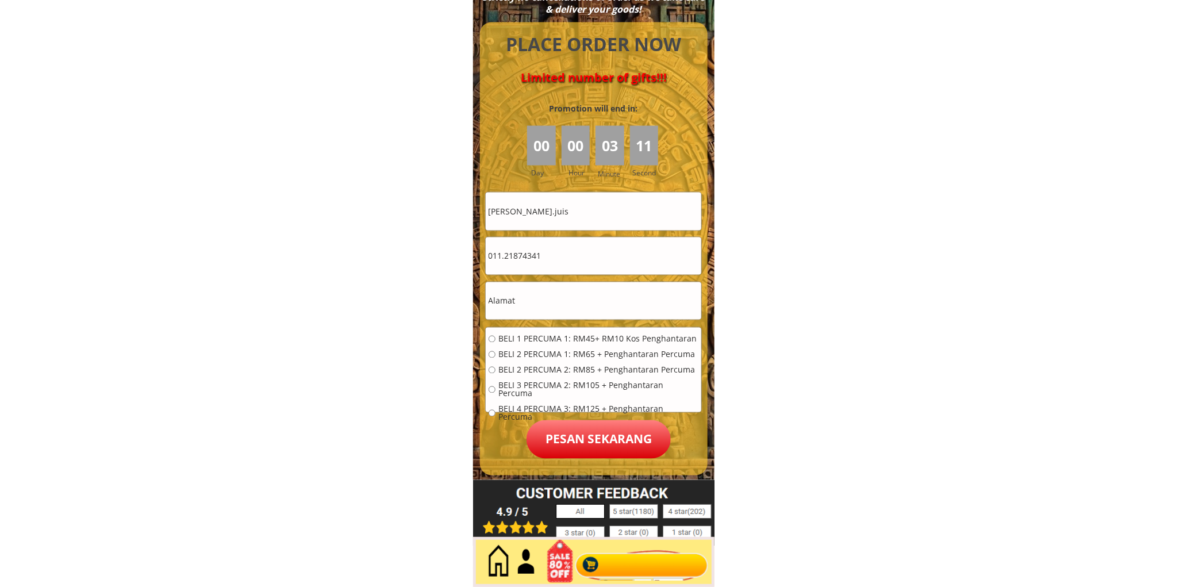
type input "011.21874341"
click at [546, 303] on input "text" at bounding box center [594, 300] width 216 height 37
paste input "281.kpg.serpan.ulu.94600.asajaya.swk"
type input "281.kpg.serpan.ulu.94600.asajaya.swk"
click at [516, 345] on div "BELI 1 PERCUMA 1: RM45+ RM10 Kos Penghantaran BELI 2 PERCUMA 1: RM65 + Penghant…" at bounding box center [594, 382] width 210 height 94
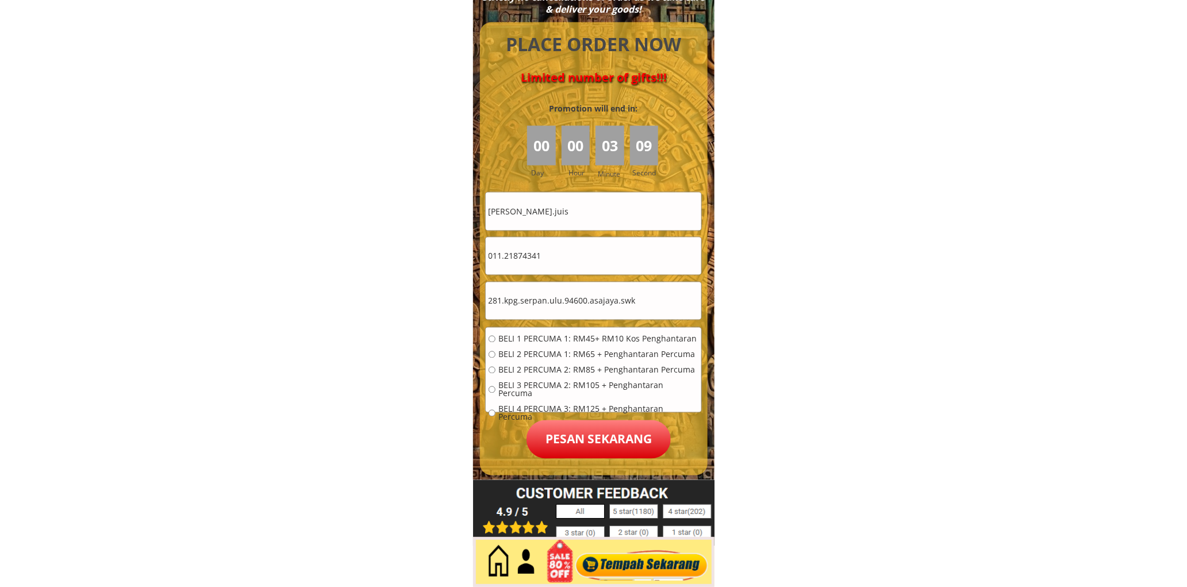
click at [513, 354] on span "BELI 2 PERCUMA 1: RM65 + Penghantaran Percuma" at bounding box center [598, 355] width 200 height 8
radio input "true"
click at [503, 260] on input "011.21874341" at bounding box center [594, 255] width 216 height 37
type input "01121874341"
drag, startPoint x: 605, startPoint y: 428, endPoint x: 596, endPoint y: 428, distance: 8.6
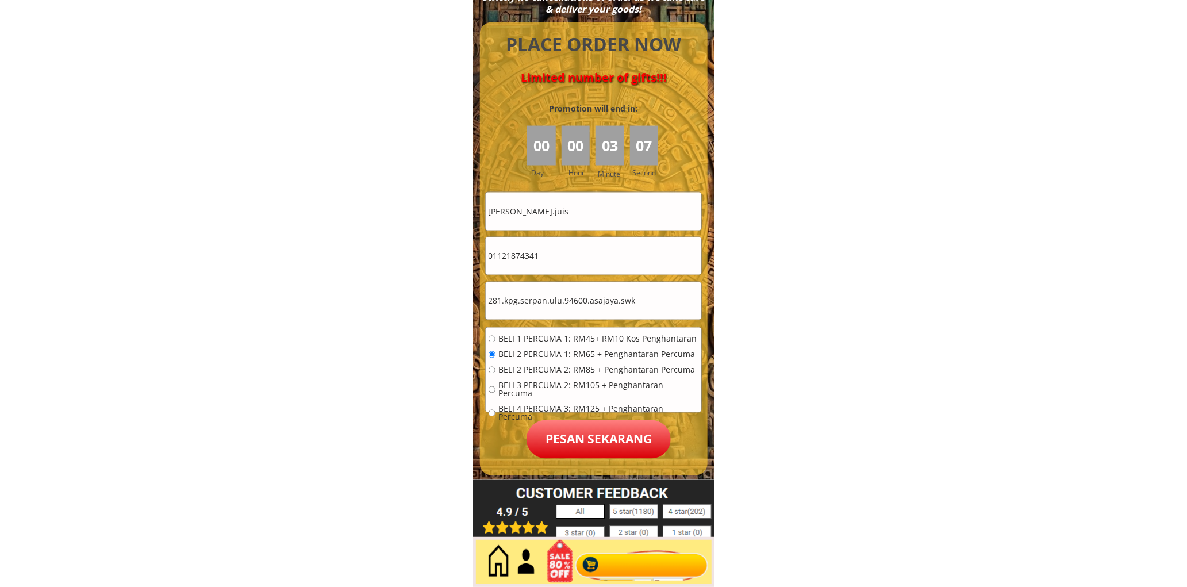
click at [602, 428] on p "Pesan sekarang" at bounding box center [598, 439] width 144 height 39
